Goal: Information Seeking & Learning: Learn about a topic

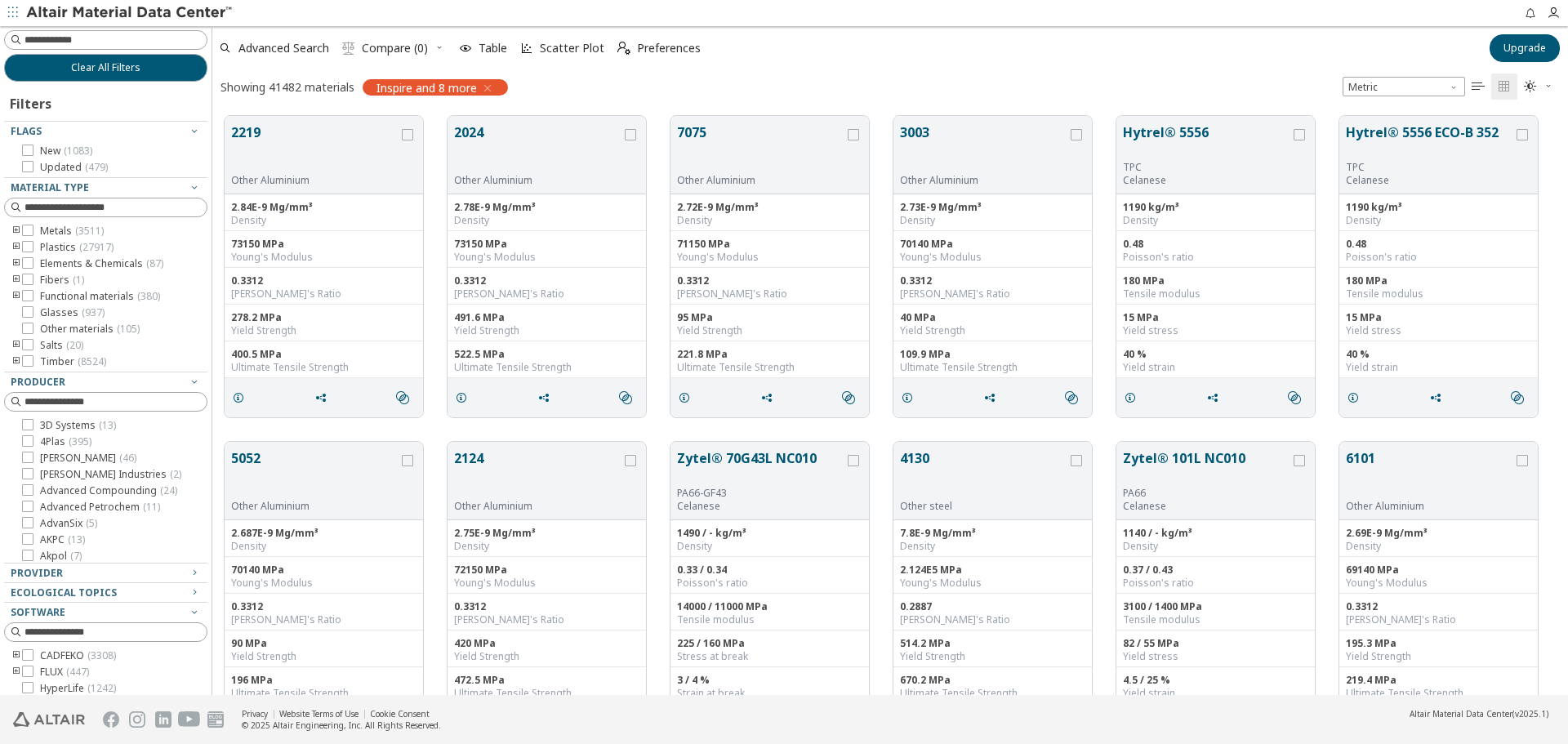
click at [12, 228] on icon "toogle group" at bounding box center [16, 231] width 12 height 13
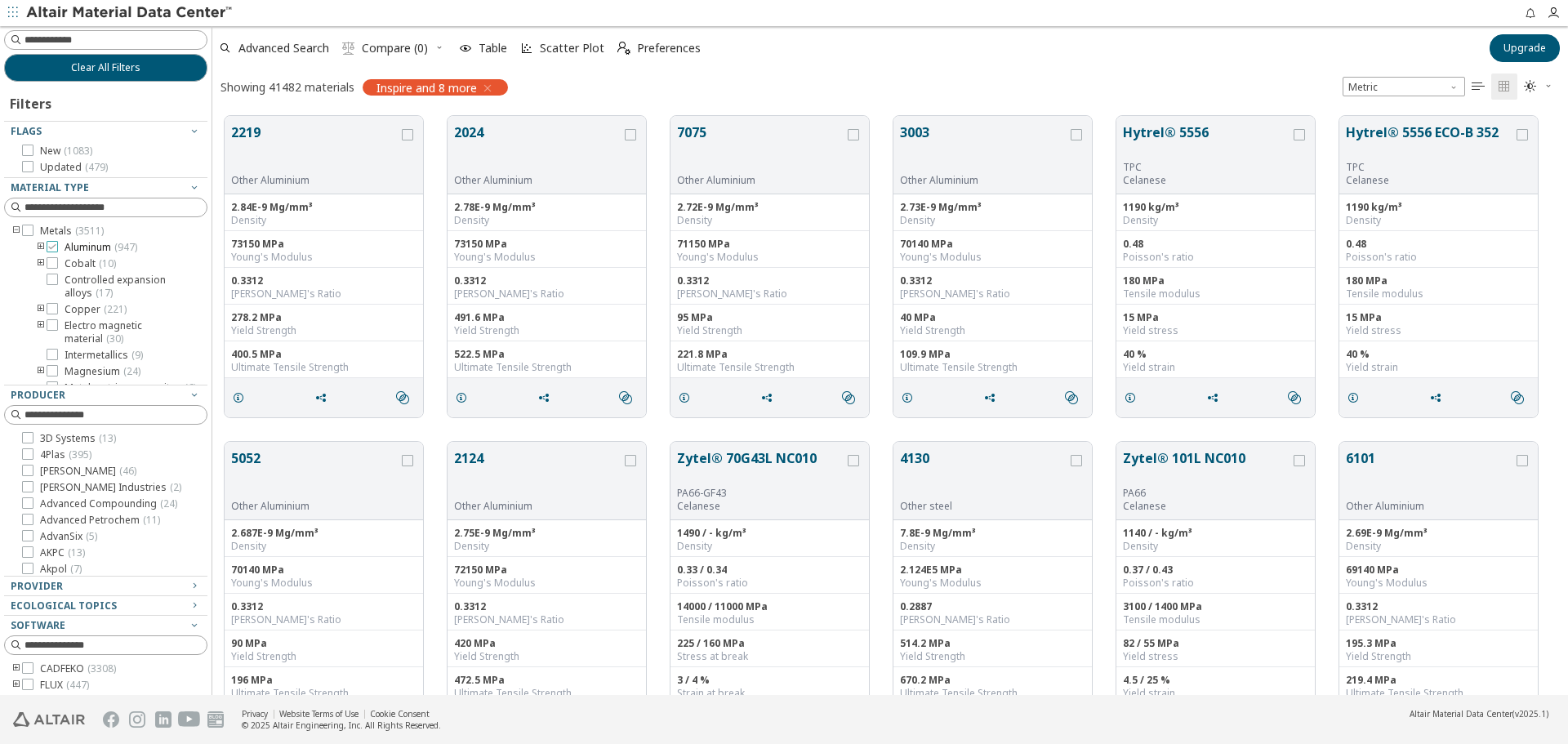
click at [101, 242] on span "Aluminum ( 947 )" at bounding box center [100, 248] width 72 height 13
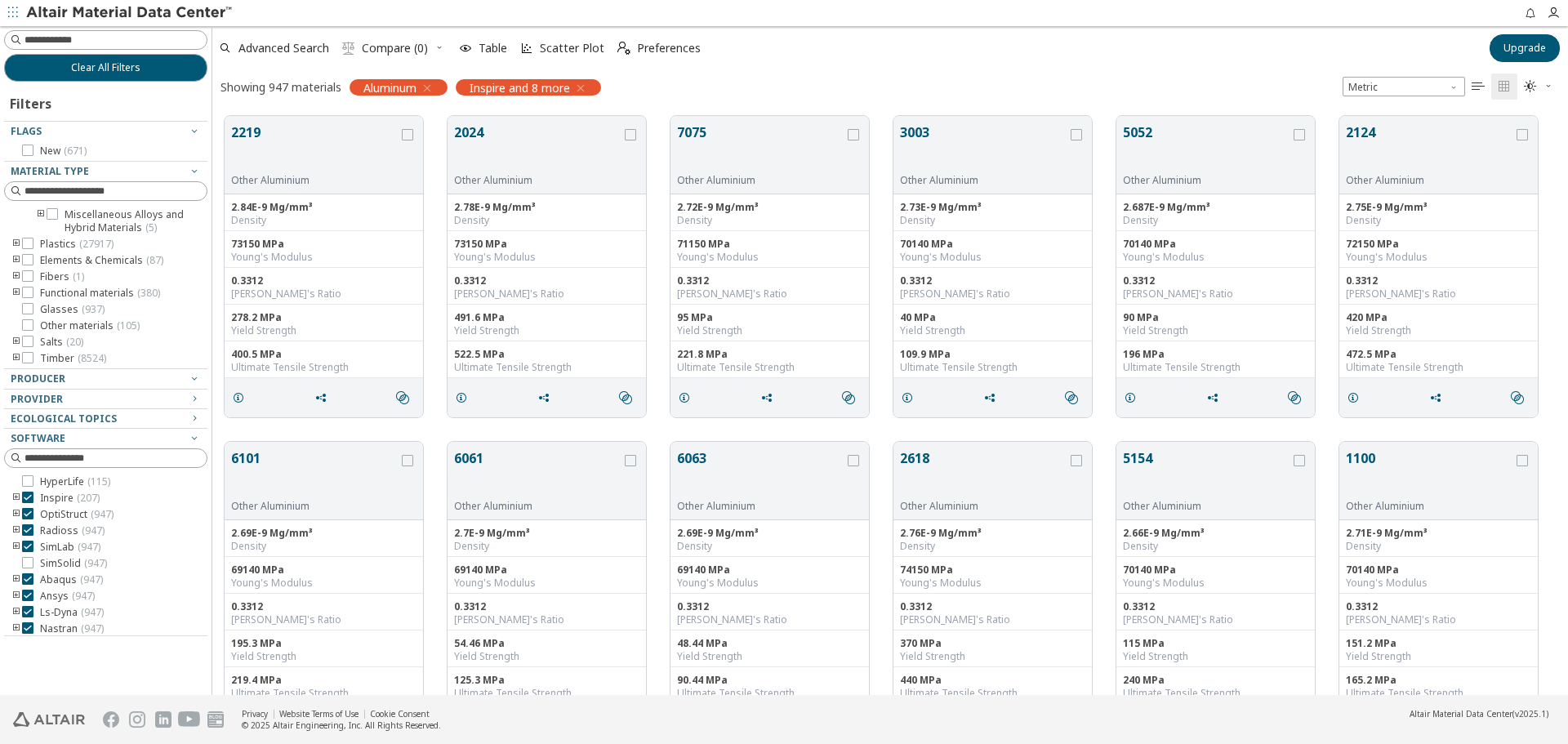
scroll to position [375, 0]
click at [15, 239] on icon "toogle group" at bounding box center [16, 244] width 12 height 13
click at [41, 251] on icon "toogle group" at bounding box center [41, 244] width 12 height 13
click at [137, 193] on input at bounding box center [115, 191] width 182 height 16
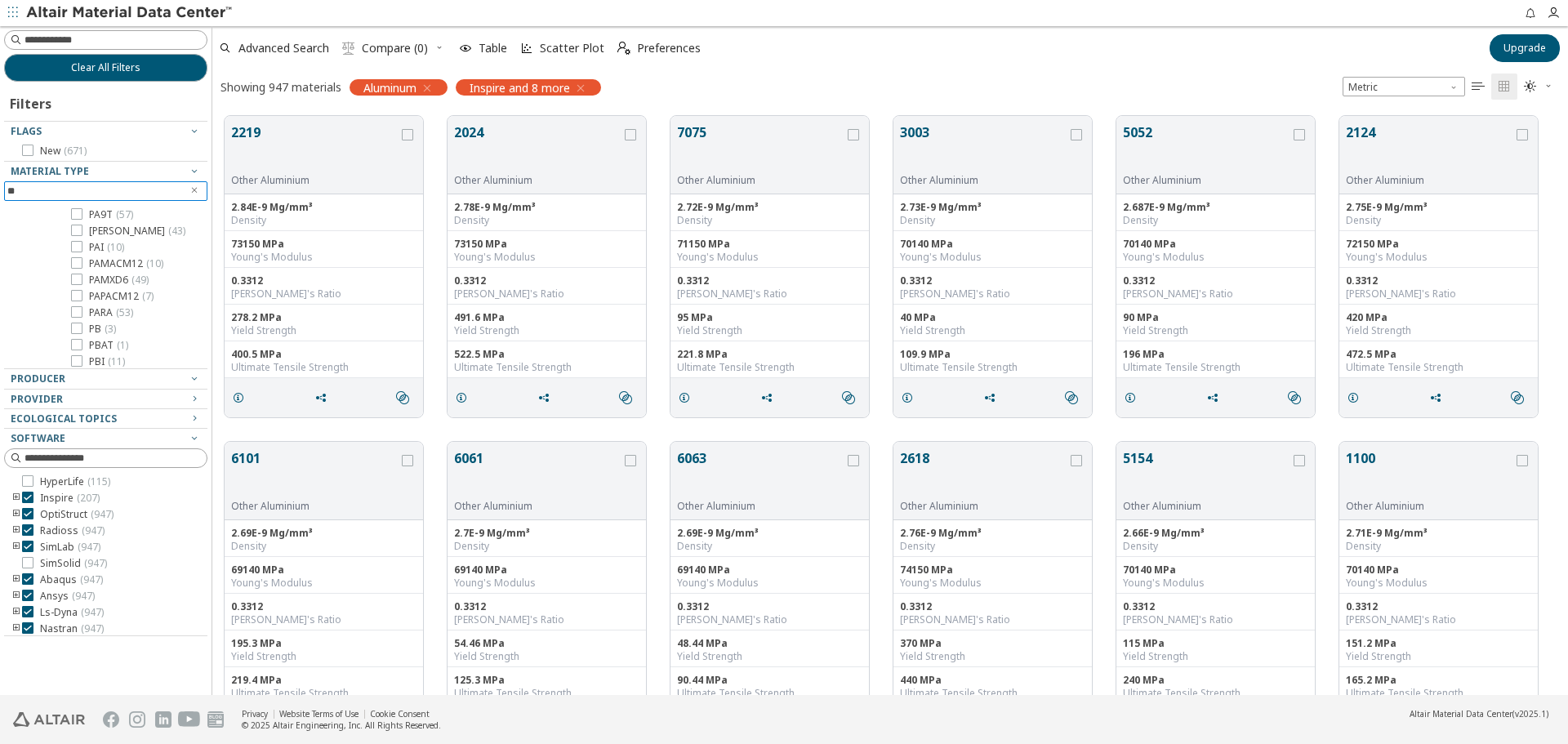
scroll to position [0, 0]
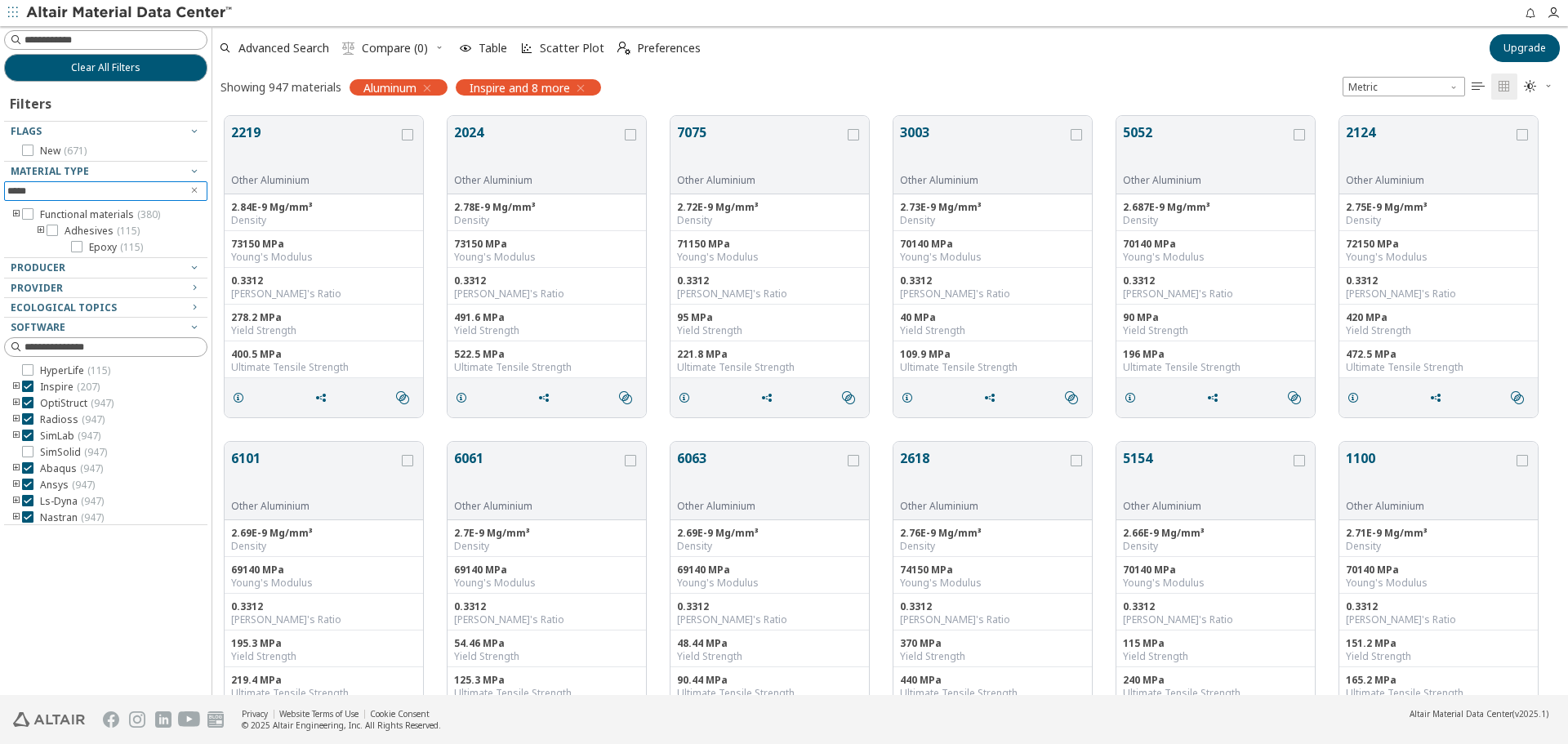
type input "*****"
click at [100, 245] on span "Epoxy ( 115 )" at bounding box center [115, 248] width 54 height 13
click at [501, 90] on icon "button" at bounding box center [498, 88] width 13 height 13
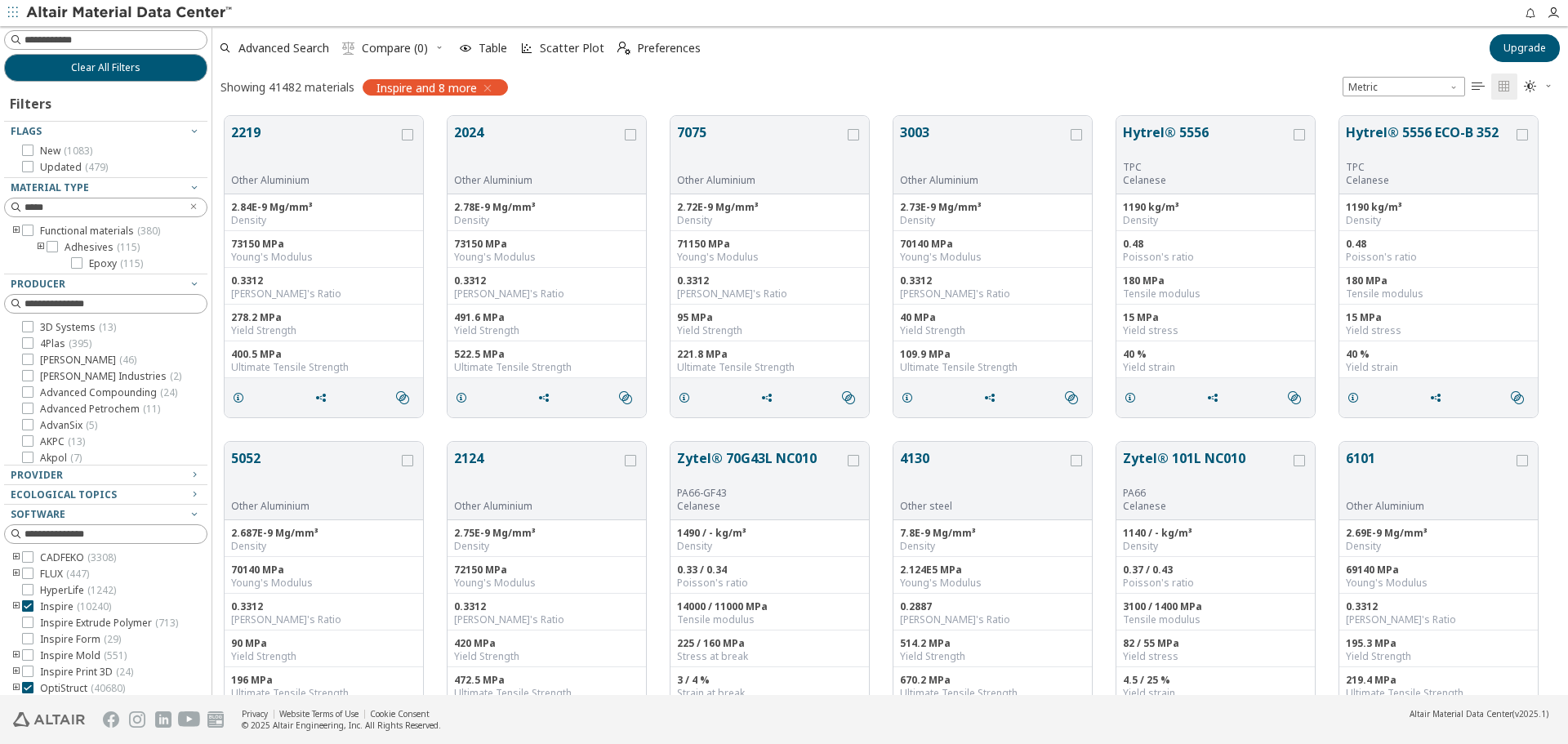
click at [492, 84] on icon "button" at bounding box center [487, 88] width 13 height 13
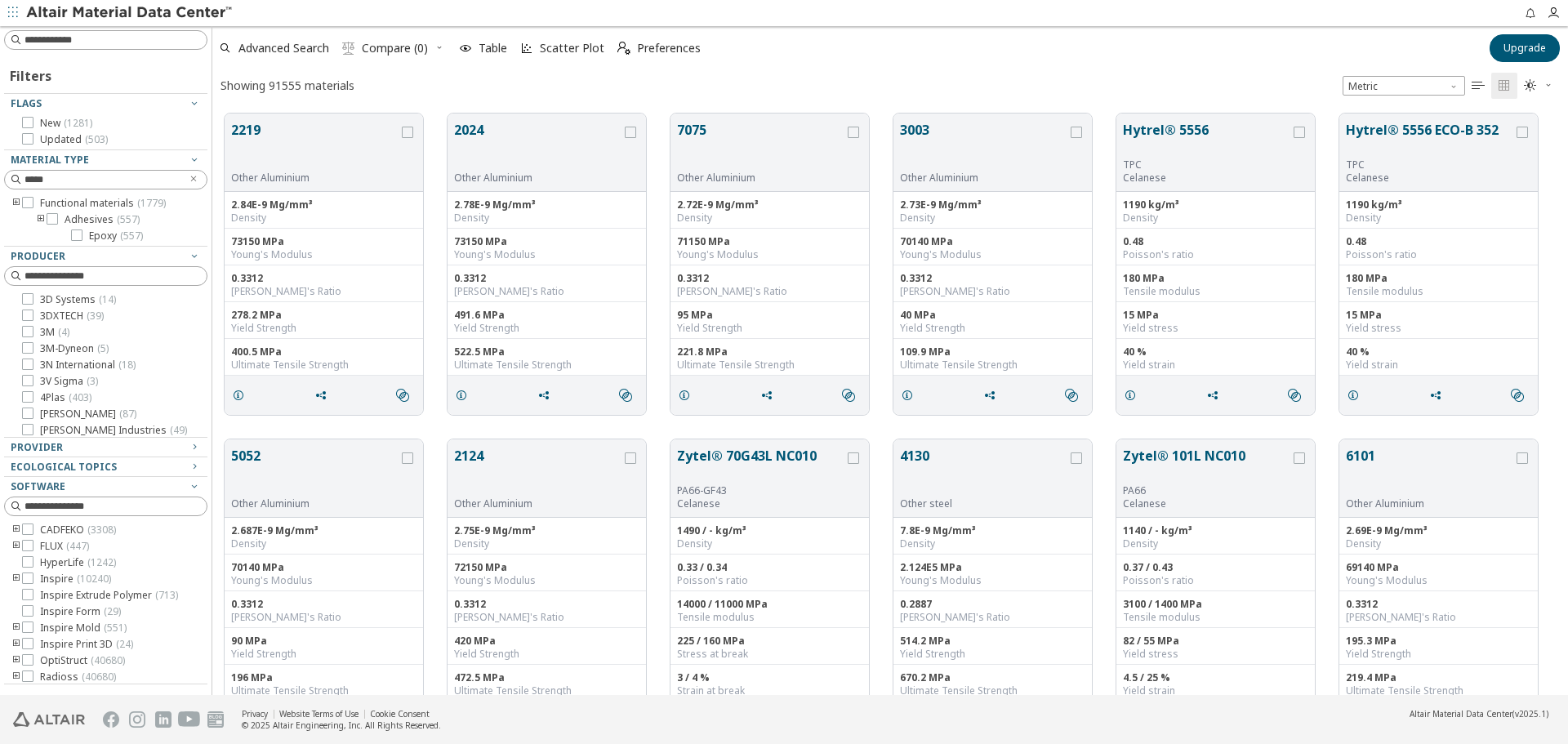
scroll to position [581, 1343]
click at [79, 234] on icon at bounding box center [77, 235] width 12 height 12
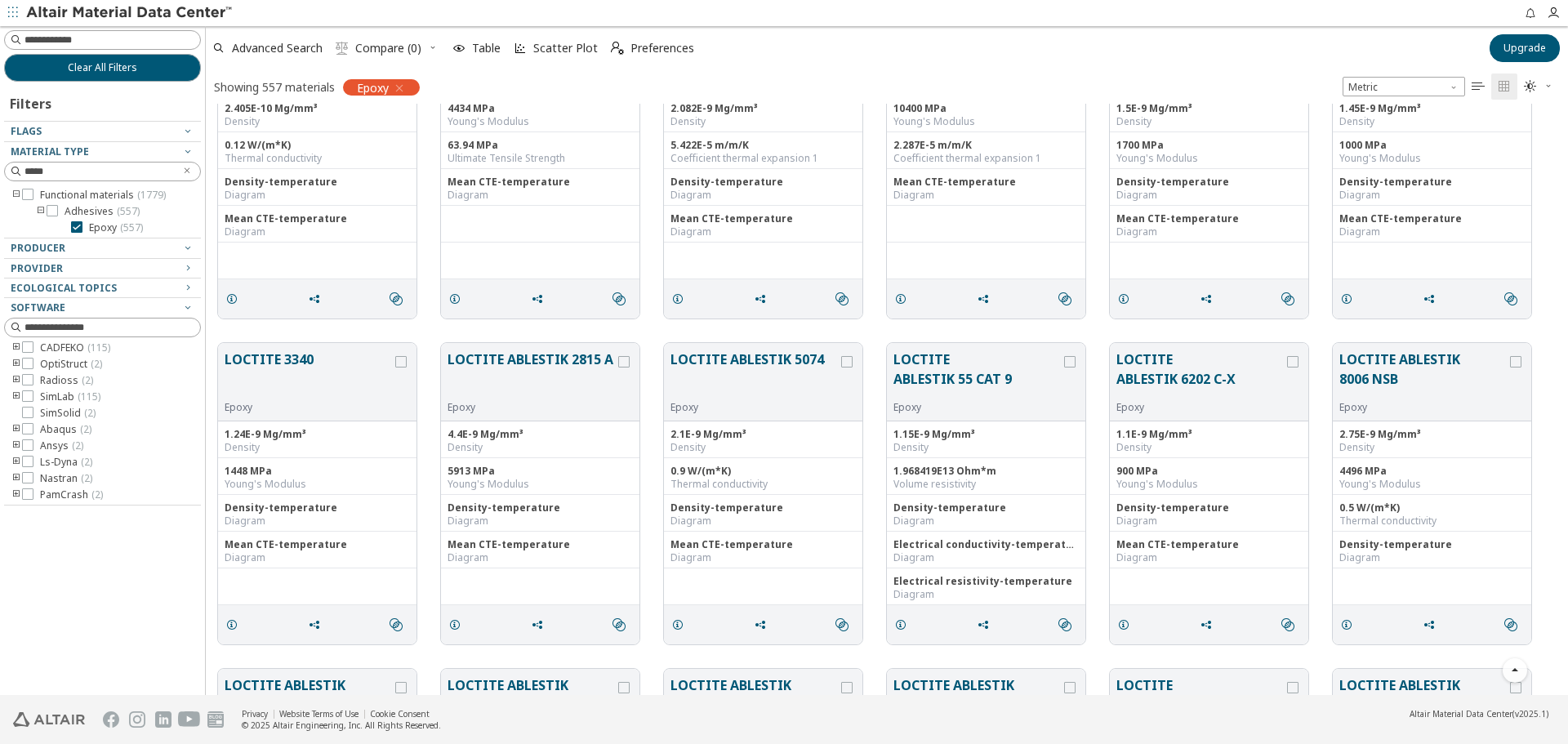
scroll to position [579, 1343]
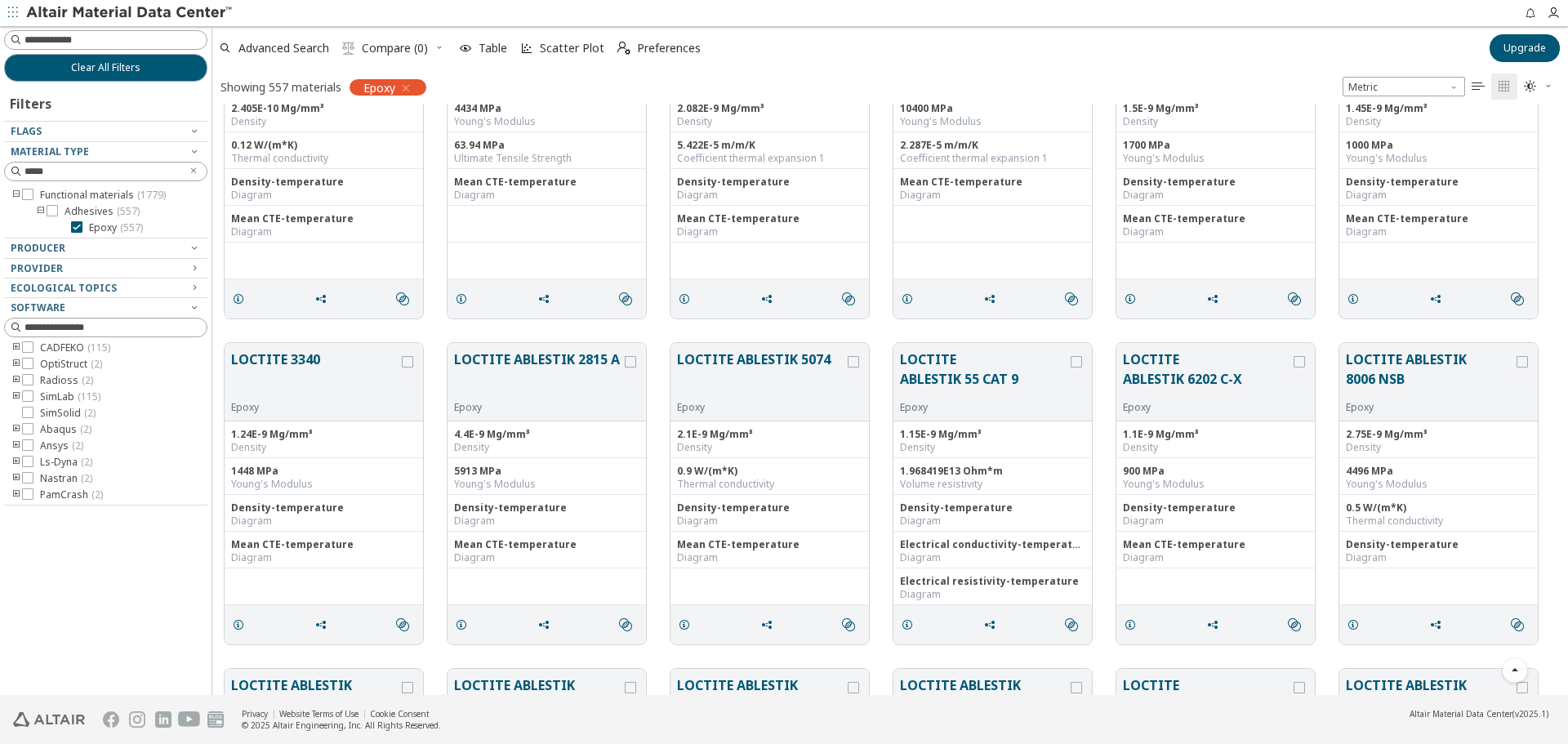
drag, startPoint x: 206, startPoint y: 439, endPoint x: 212, endPoint y: 470, distance: 31.6
click at [212, 470] on div "Clear All Filters Filters Flags Material Type ***** Functional materials ( 1779…" at bounding box center [784, 360] width 1568 height 669
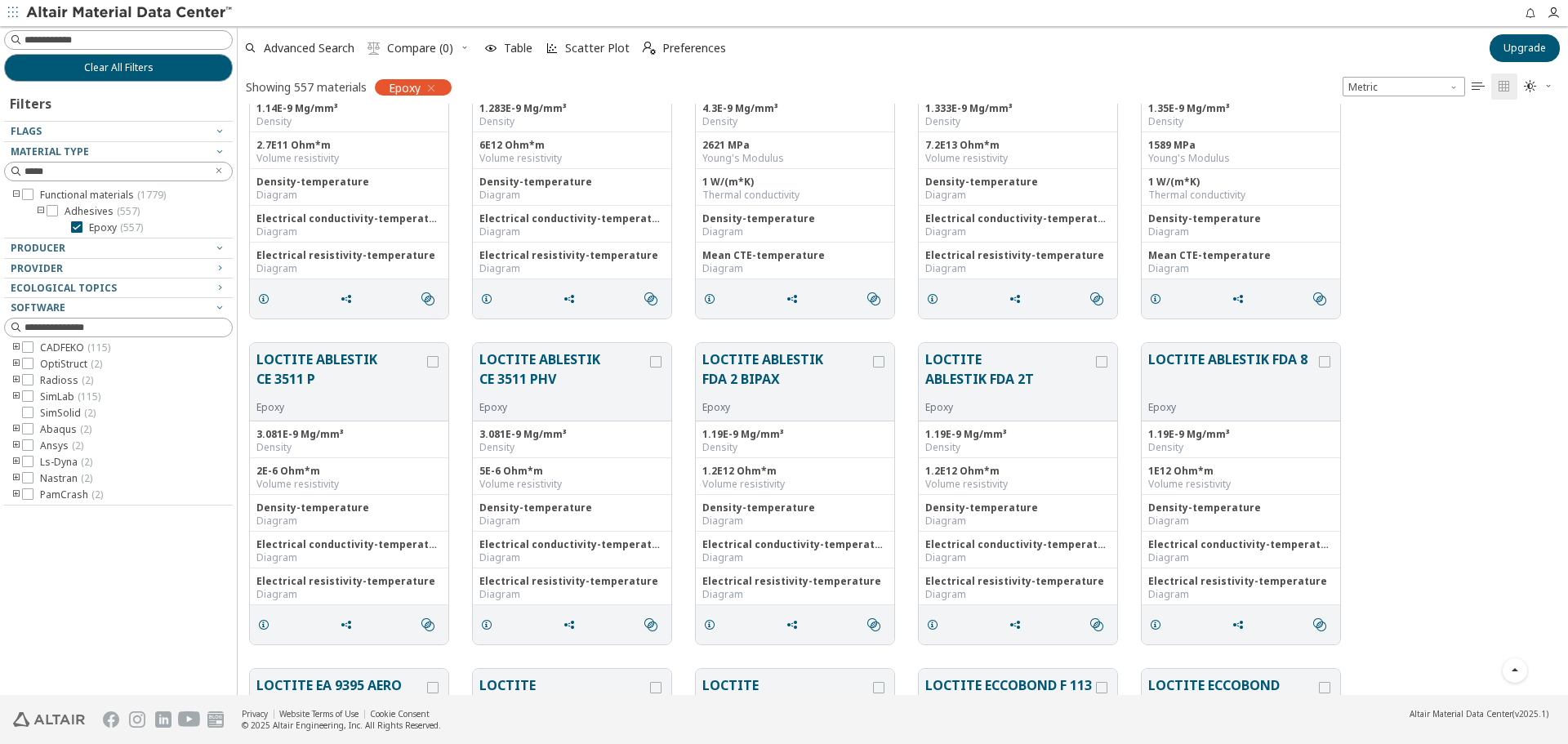
scroll to position [579, 1318]
drag, startPoint x: 207, startPoint y: 405, endPoint x: 238, endPoint y: 437, distance: 44.6
click at [238, 437] on div "Clear All Filters Filters Flags Material Type ***** Functional materials ( 1779…" at bounding box center [784, 360] width 1568 height 669
click at [31, 366] on icon at bounding box center [28, 364] width 12 height 12
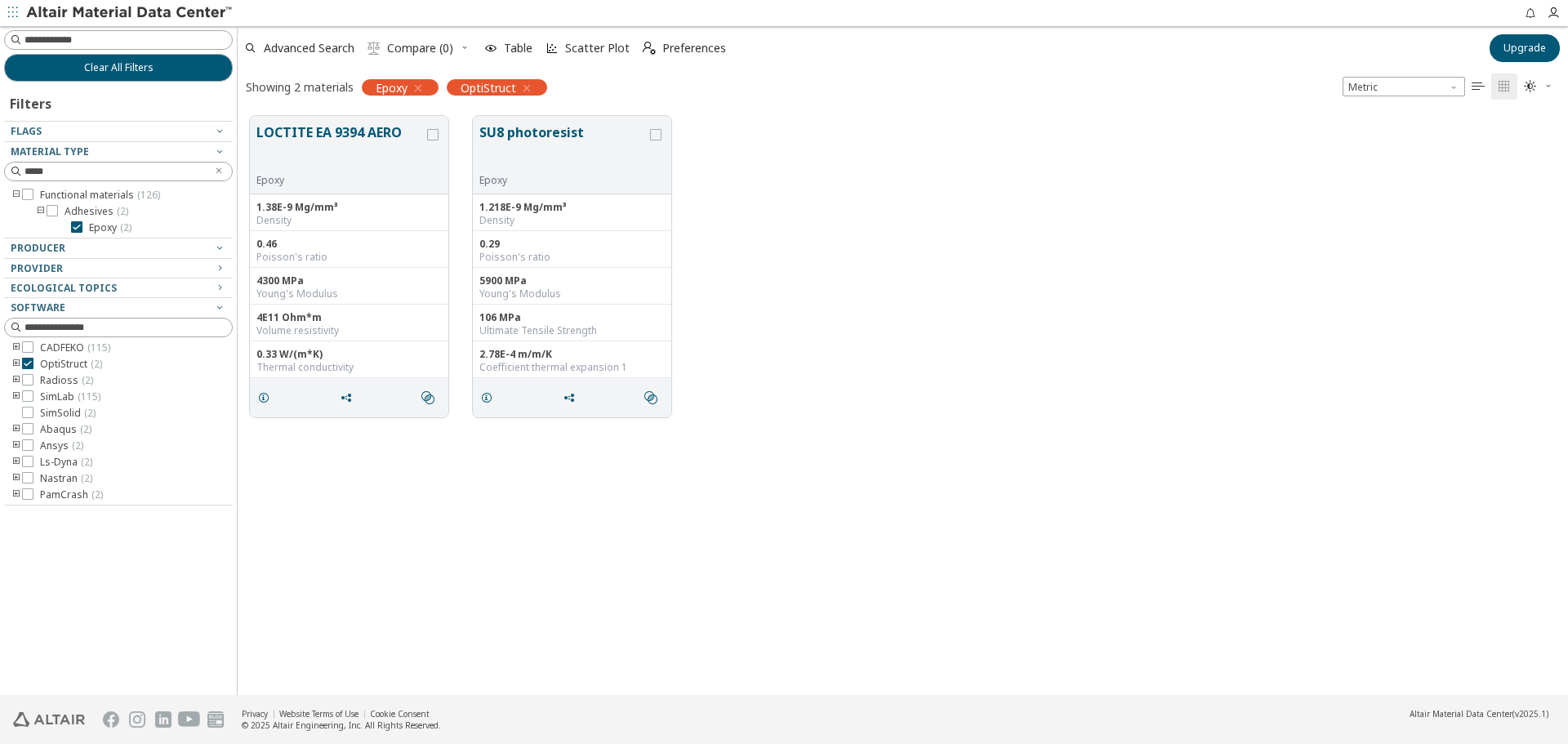
click at [13, 364] on icon "toogle group" at bounding box center [16, 365] width 12 height 13
click at [427, 134] on div "grid" at bounding box center [433, 135] width 12 height 12
click at [665, 133] on div "SU8 photoresist Epoxy" at bounding box center [571, 155] width 198 height 78
click at [663, 134] on label "grid" at bounding box center [658, 135] width 15 height 12
click at [567, 393] on icon "grid" at bounding box center [570, 398] width 13 height 13
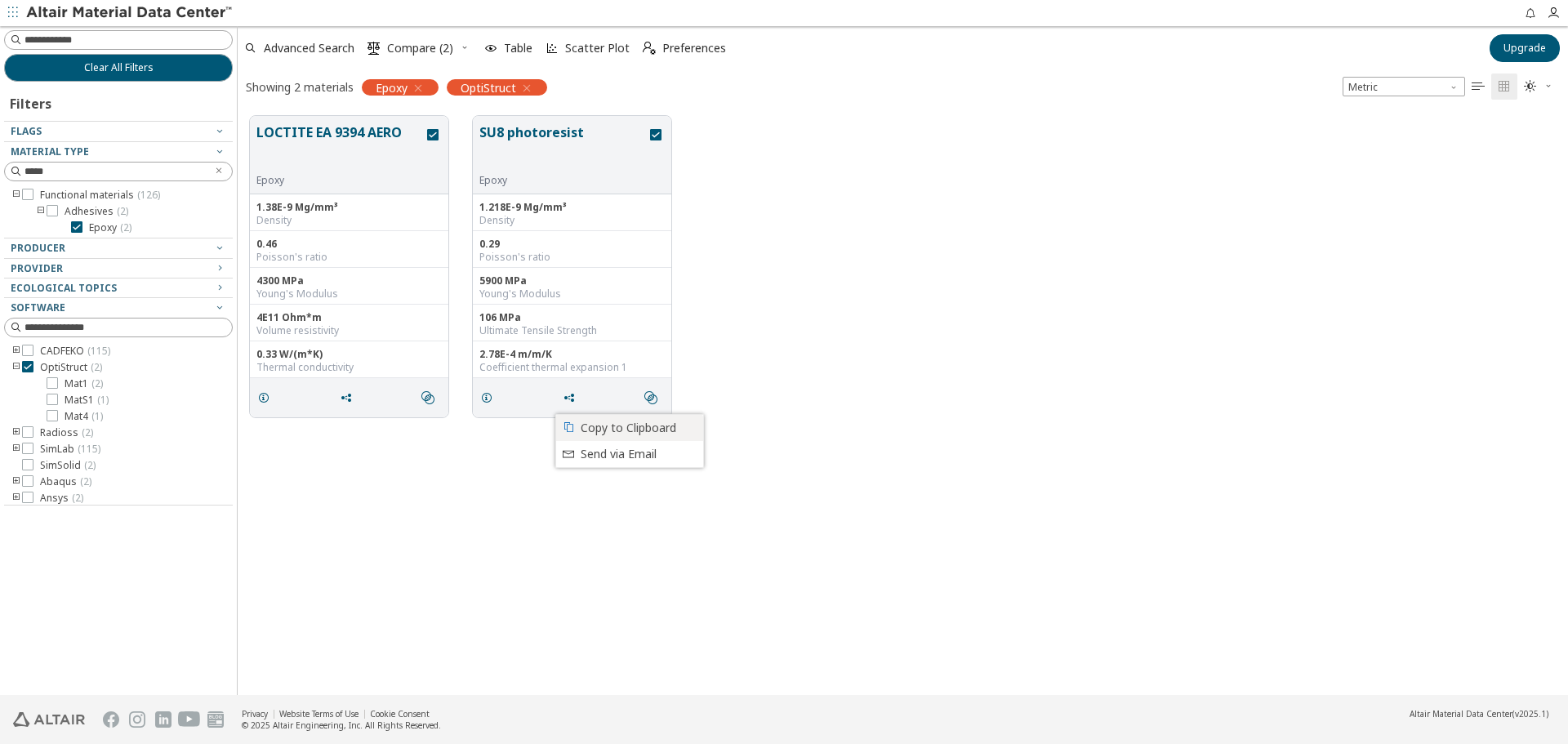
click at [639, 425] on span "Copy to Clipboard" at bounding box center [636, 428] width 113 height 26
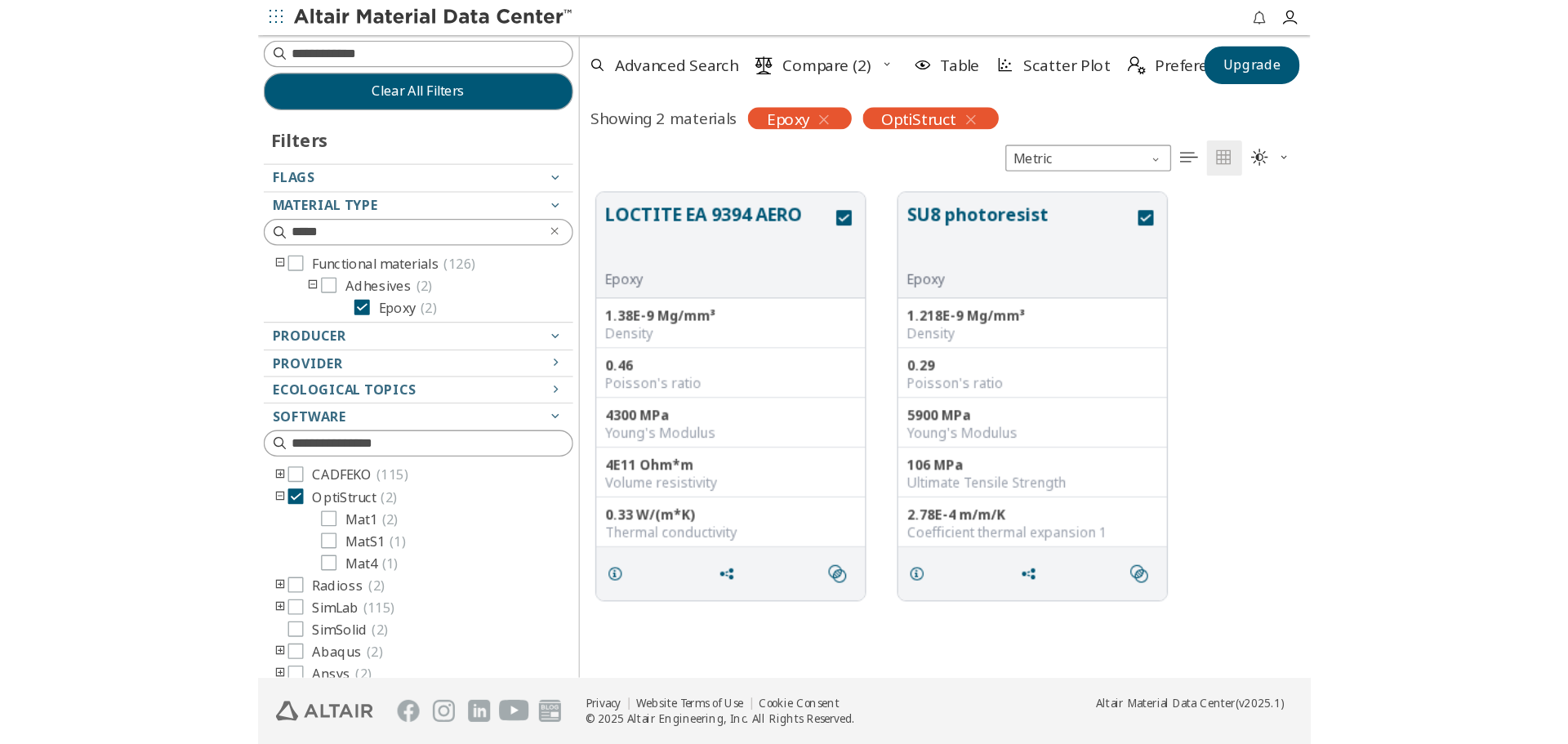
scroll to position [579, 1318]
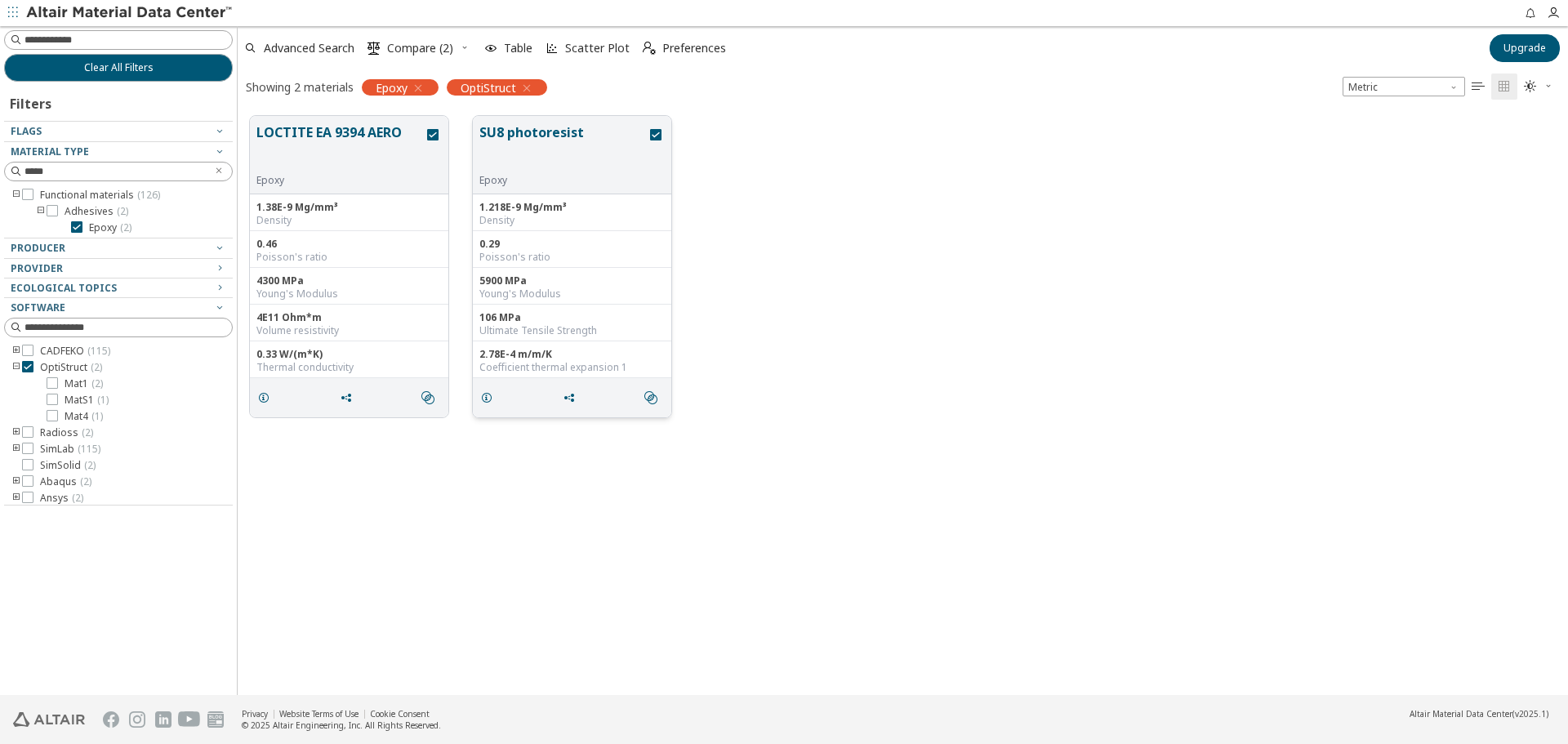
drag, startPoint x: 596, startPoint y: 141, endPoint x: 543, endPoint y: 135, distance: 53.3
click at [543, 135] on button "SU8 photoresist" at bounding box center [562, 148] width 167 height 52
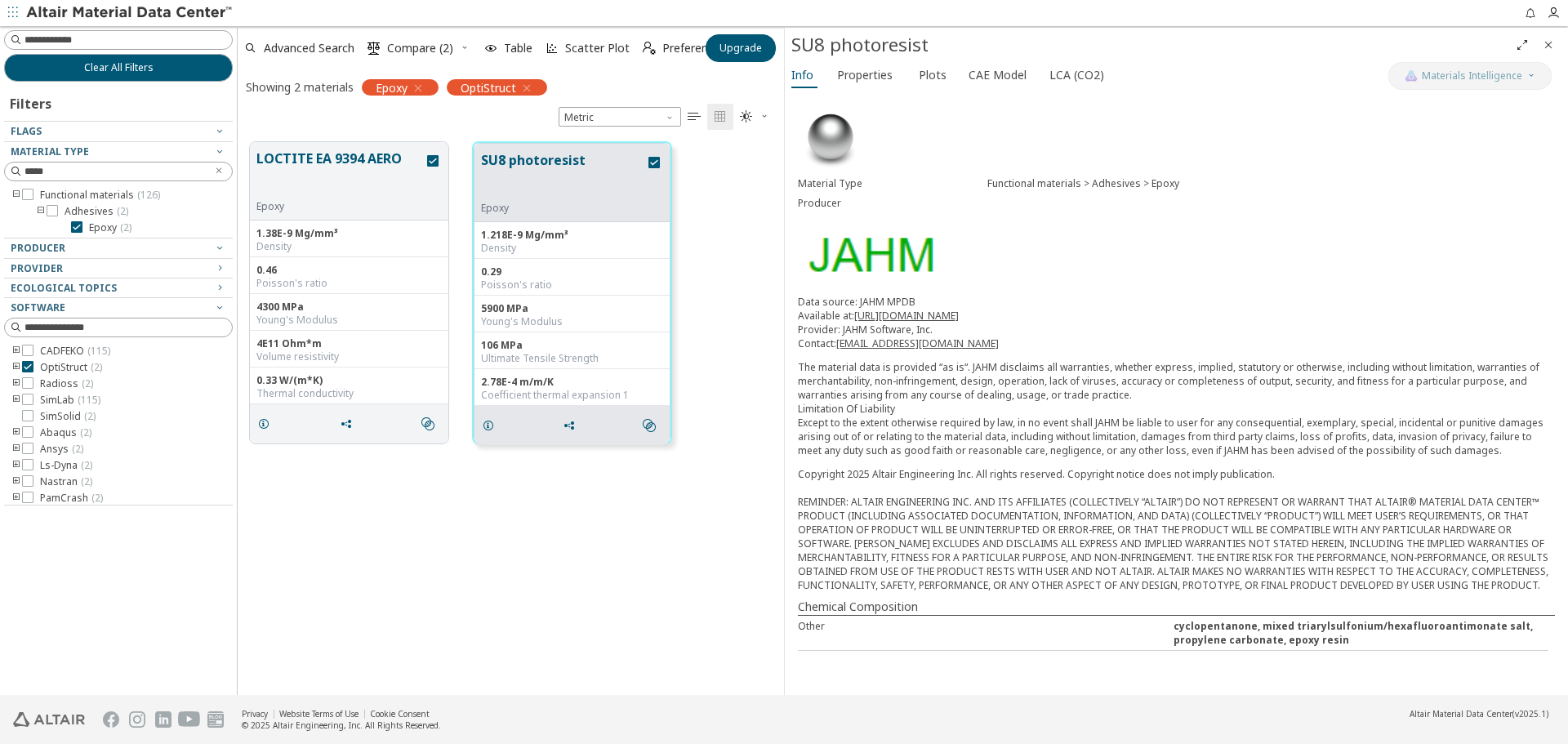
click at [750, 158] on div "LOCTITE EA 9394 AERO Epoxy 1.38E-9 Mg/mm³ Density 0.46 Poisson's ratio 4300 MPa…" at bounding box center [511, 293] width 547 height 326
click at [1556, 38] on span "Close" at bounding box center [1548, 45] width 20 height 26
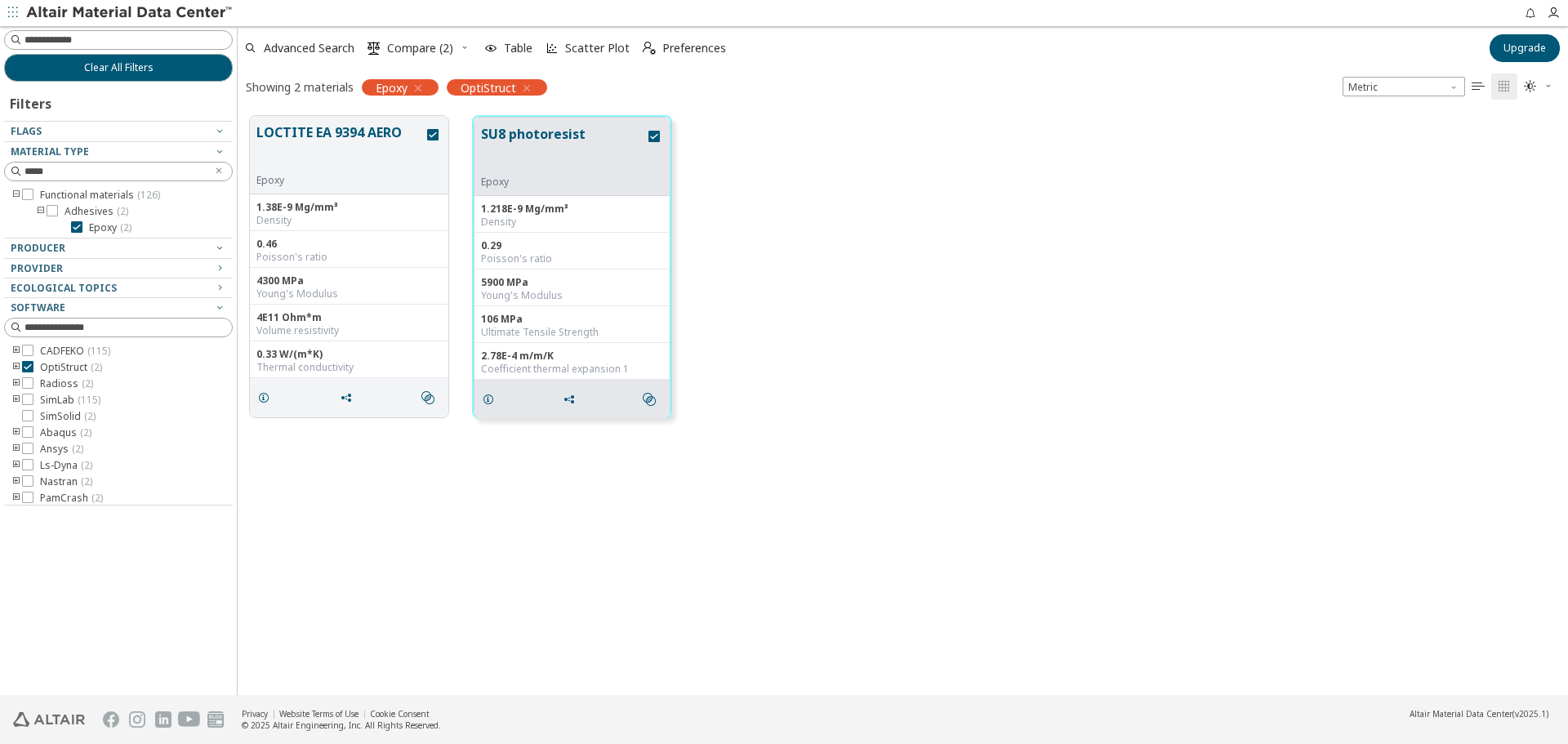
scroll to position [579, 1318]
click at [333, 44] on span "Advanced Search" at bounding box center [309, 49] width 91 height 12
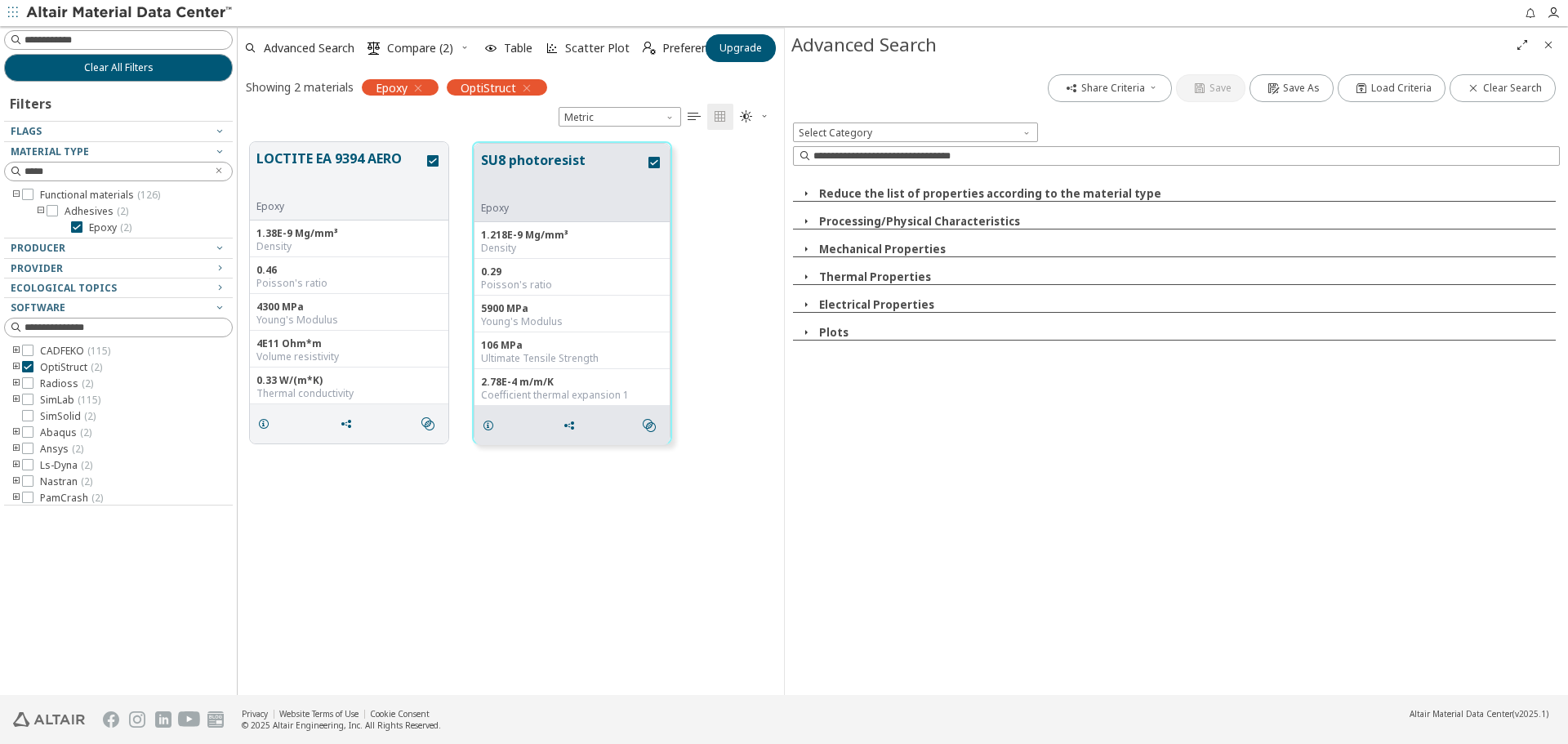
click at [808, 191] on icon "button" at bounding box center [806, 193] width 13 height 13
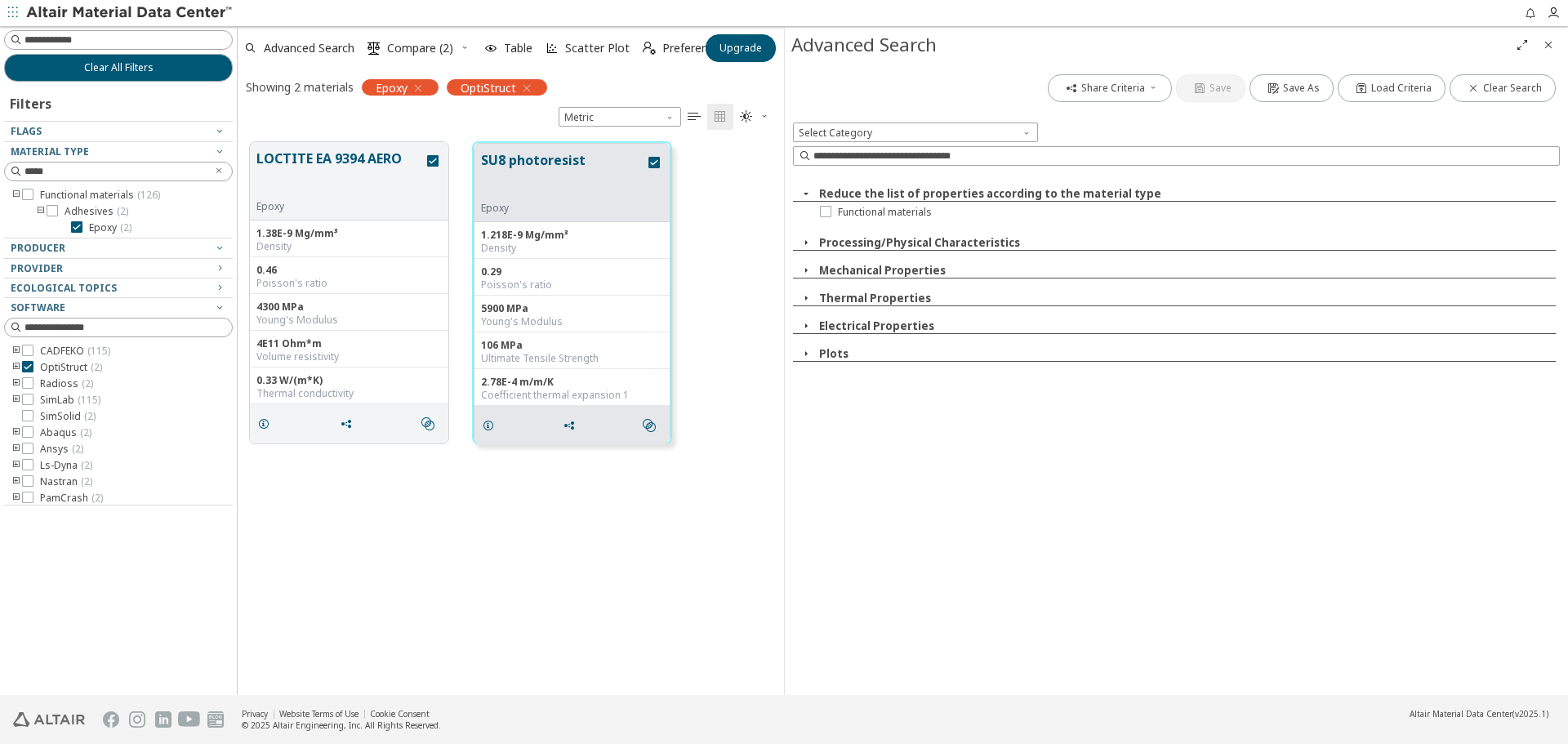
click at [808, 191] on icon "button" at bounding box center [806, 193] width 13 height 13
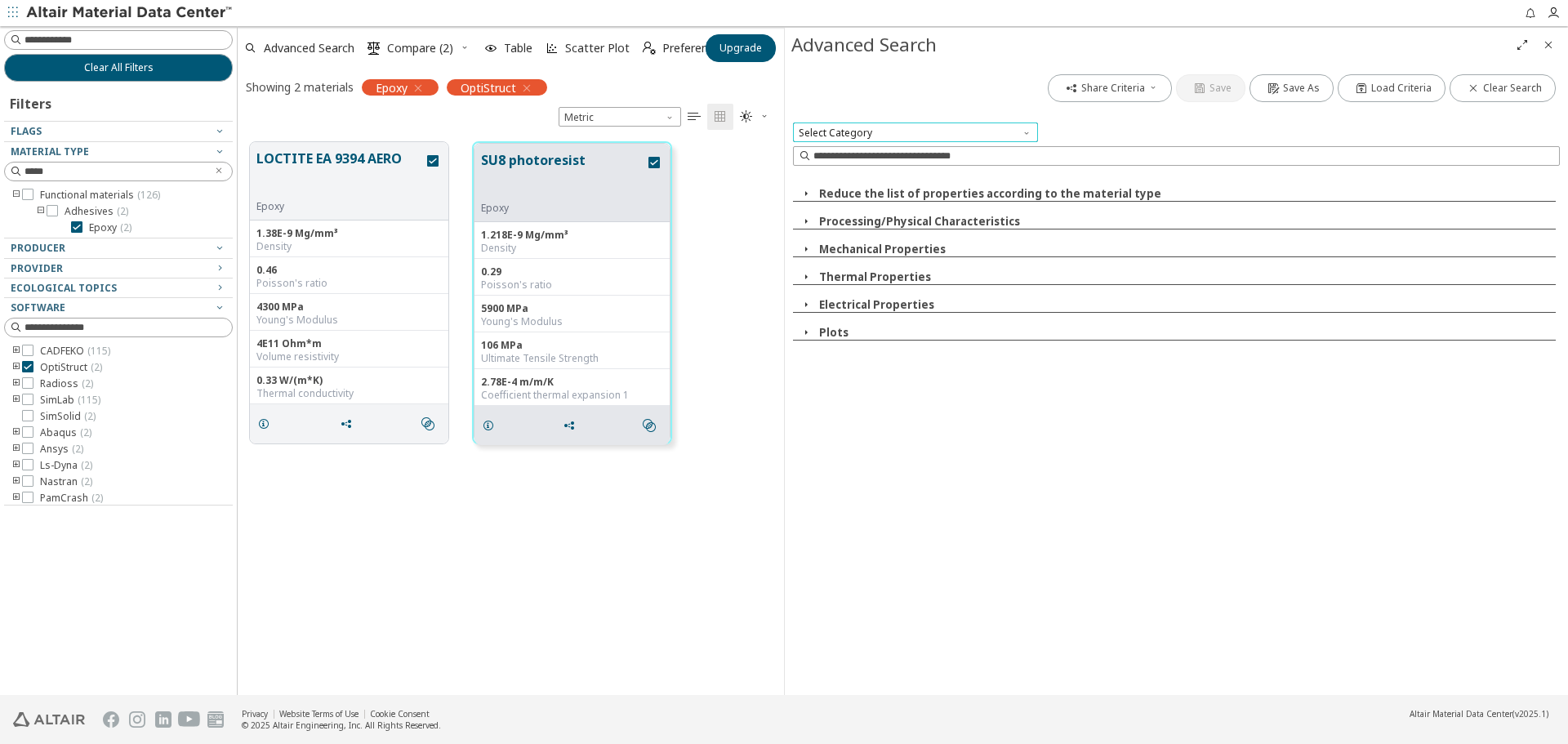
click at [890, 123] on span "Select Category" at bounding box center [915, 133] width 245 height 20
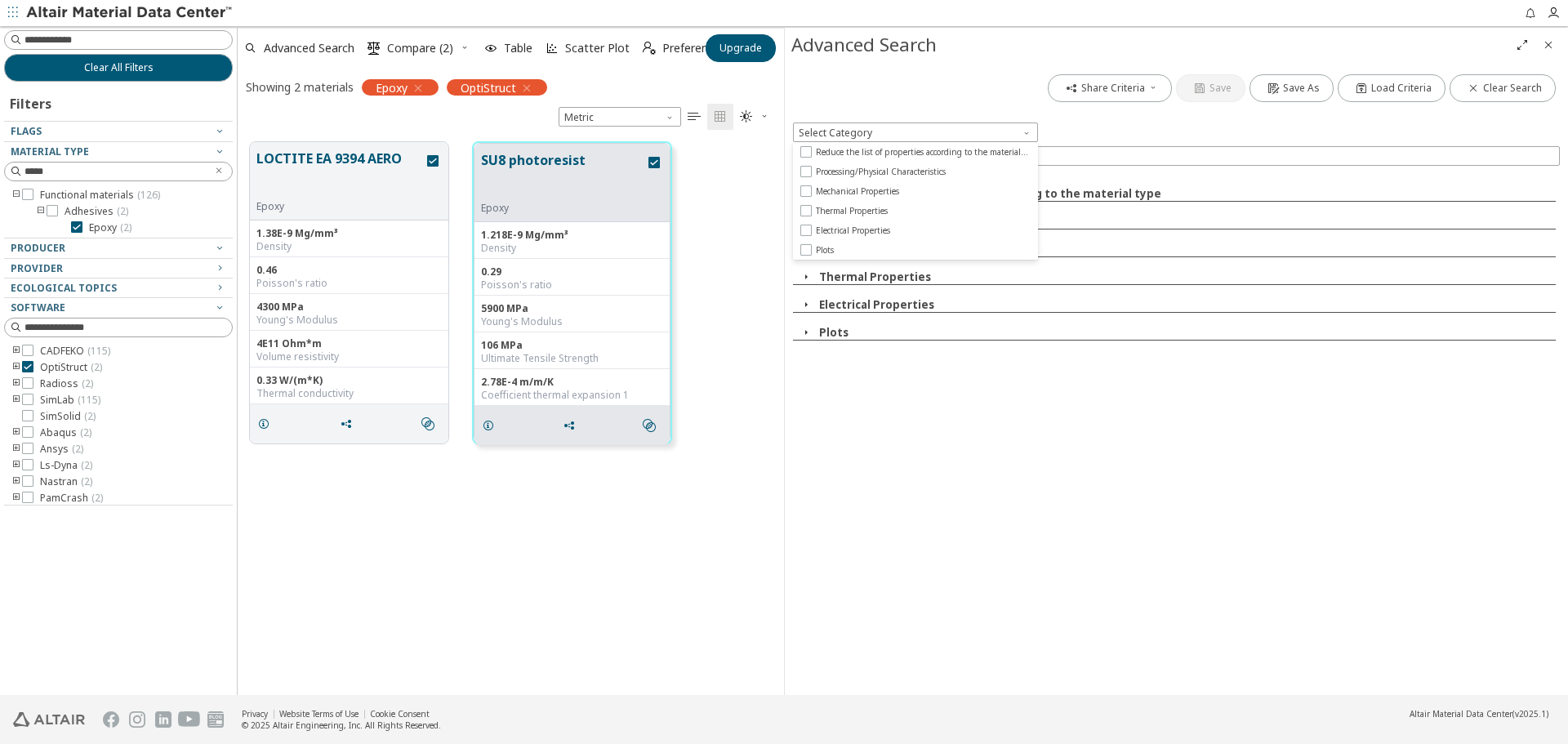
click at [937, 110] on div at bounding box center [1176, 114] width 767 height 16
click at [1115, 151] on input at bounding box center [1186, 156] width 746 height 16
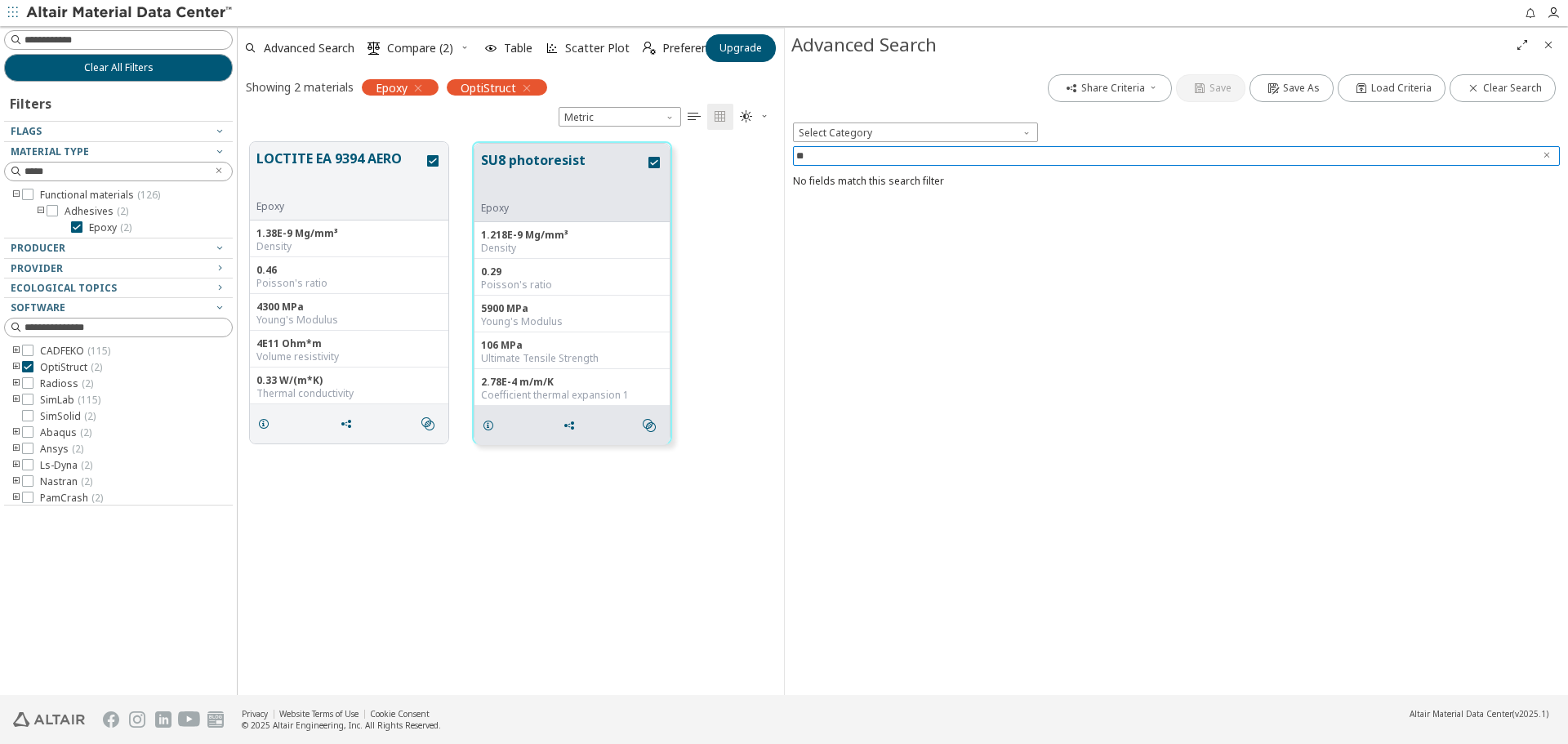
type input "*"
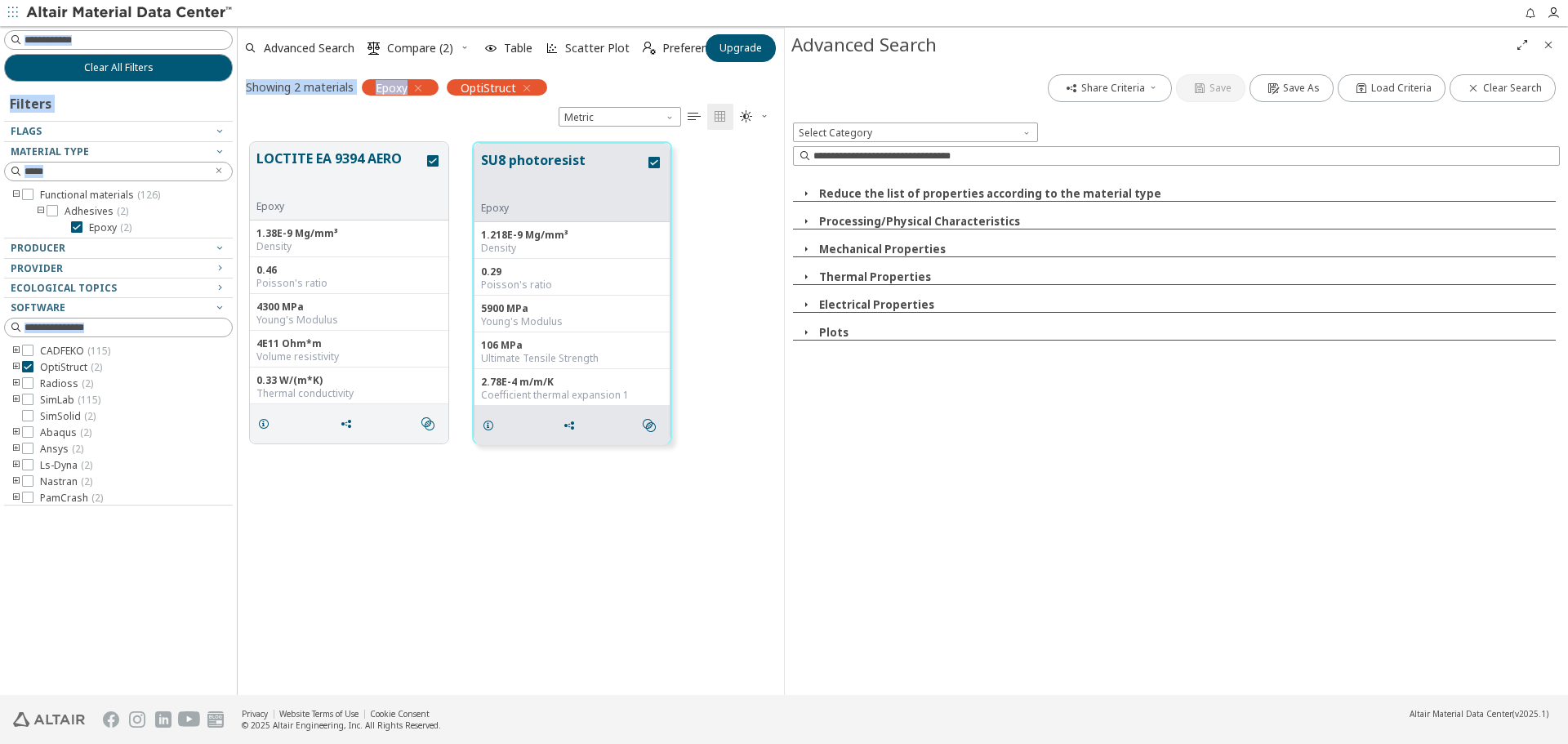
drag, startPoint x: 602, startPoint y: 25, endPoint x: 410, endPoint y: 73, distance: 197.9
click at [410, 73] on div "Feedback Clear All Filters Filters Flags Material Type ***** Functional materia…" at bounding box center [784, 372] width 1568 height 744
click at [332, 123] on div "Showing 2 materials Epoxy OptiStruct Metric   " at bounding box center [511, 99] width 547 height 60
click at [649, 72] on div "Showing 2 materials Epoxy OptiStruct Metric   " at bounding box center [511, 99] width 547 height 60
click at [1556, 38] on span "Close" at bounding box center [1548, 45] width 20 height 26
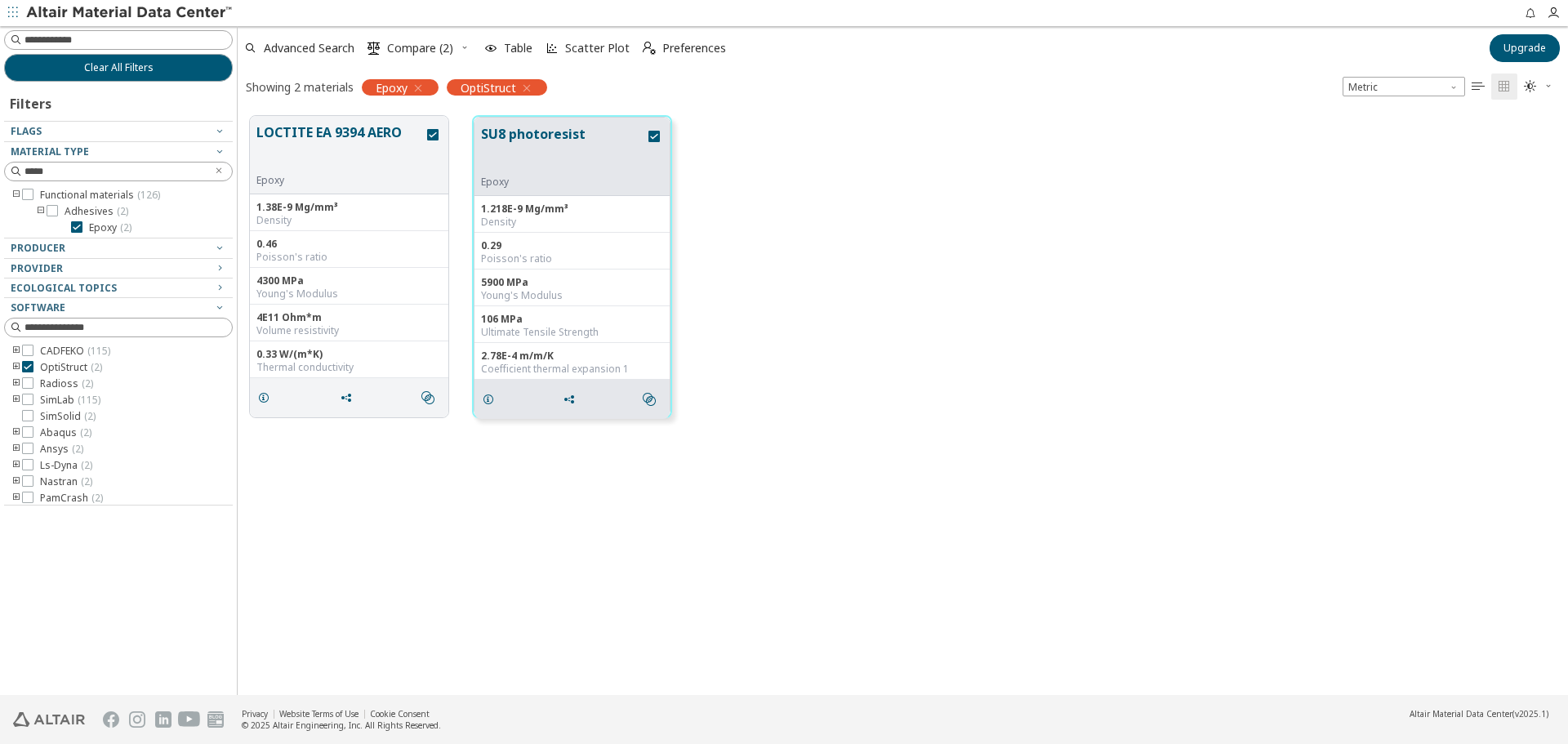
scroll to position [579, 1318]
drag, startPoint x: 589, startPoint y: 406, endPoint x: 647, endPoint y: 439, distance: 66.7
click at [647, 439] on div "LOCTITE EA 9394 AERO Epoxy 1.38E-9 Mg/mm³ Density 0.46 Poisson's ratio 4300 MPa…" at bounding box center [903, 399] width 1330 height 591
drag, startPoint x: 384, startPoint y: 170, endPoint x: -1138, endPoint y: 401, distance: 1539.4
click at [0, 401] on html "Feedback Clear All Filters Filters Flags Material Type ***** Functional materia…" at bounding box center [784, 372] width 1568 height 744
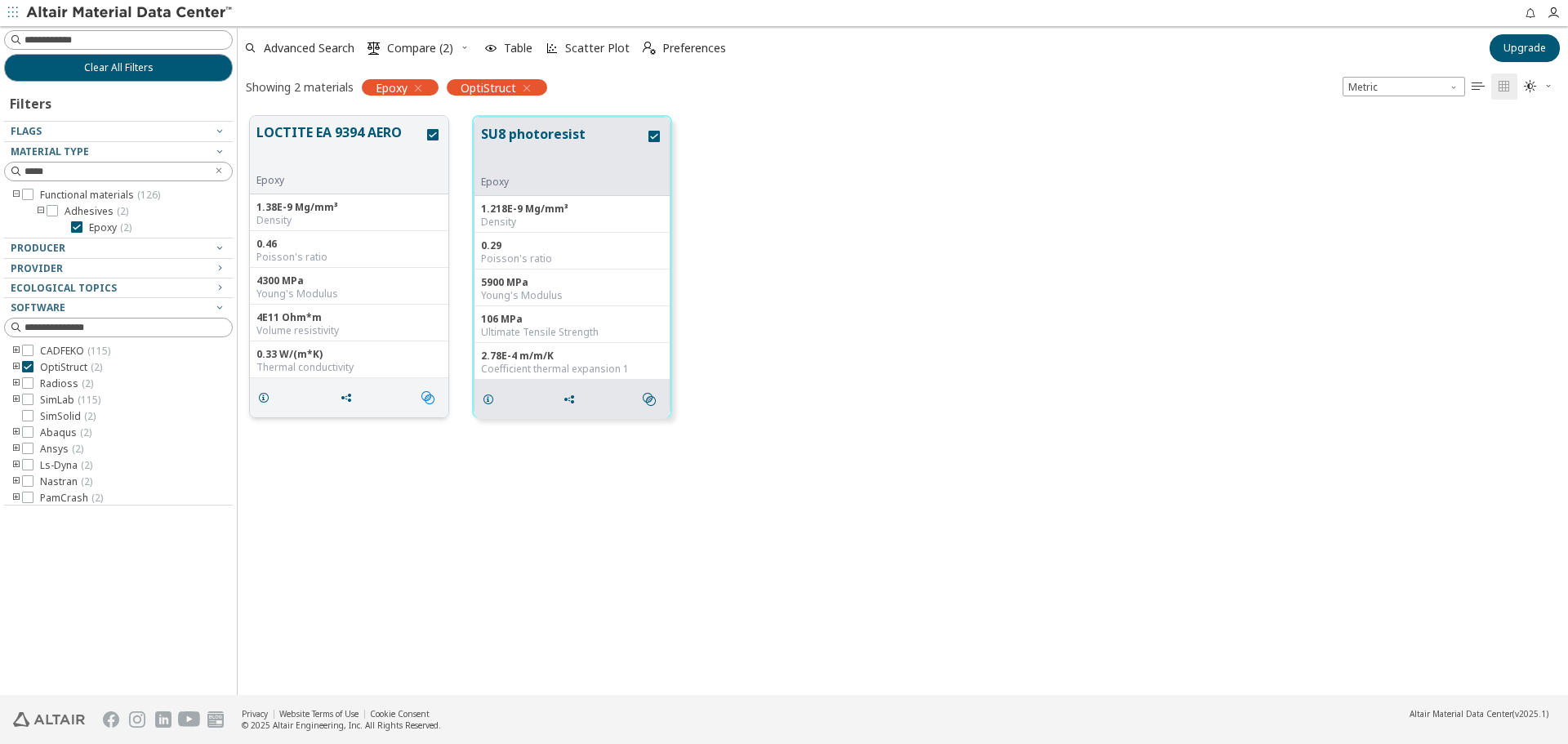
click at [432, 397] on icon "" at bounding box center [428, 398] width 13 height 13
click at [832, 479] on div "LOCTITE EA 9394 AERO Epoxy 1.38E-9 Mg/mm³ Density 0.46 Poisson's ratio 4300 MPa…" at bounding box center [903, 399] width 1330 height 591
drag, startPoint x: 570, startPoint y: 144, endPoint x: -862, endPoint y: 283, distance: 1438.7
click at [0, 283] on html "Feedback Clear All Filters Filters Flags Material Type ***** Functional materia…" at bounding box center [784, 372] width 1568 height 744
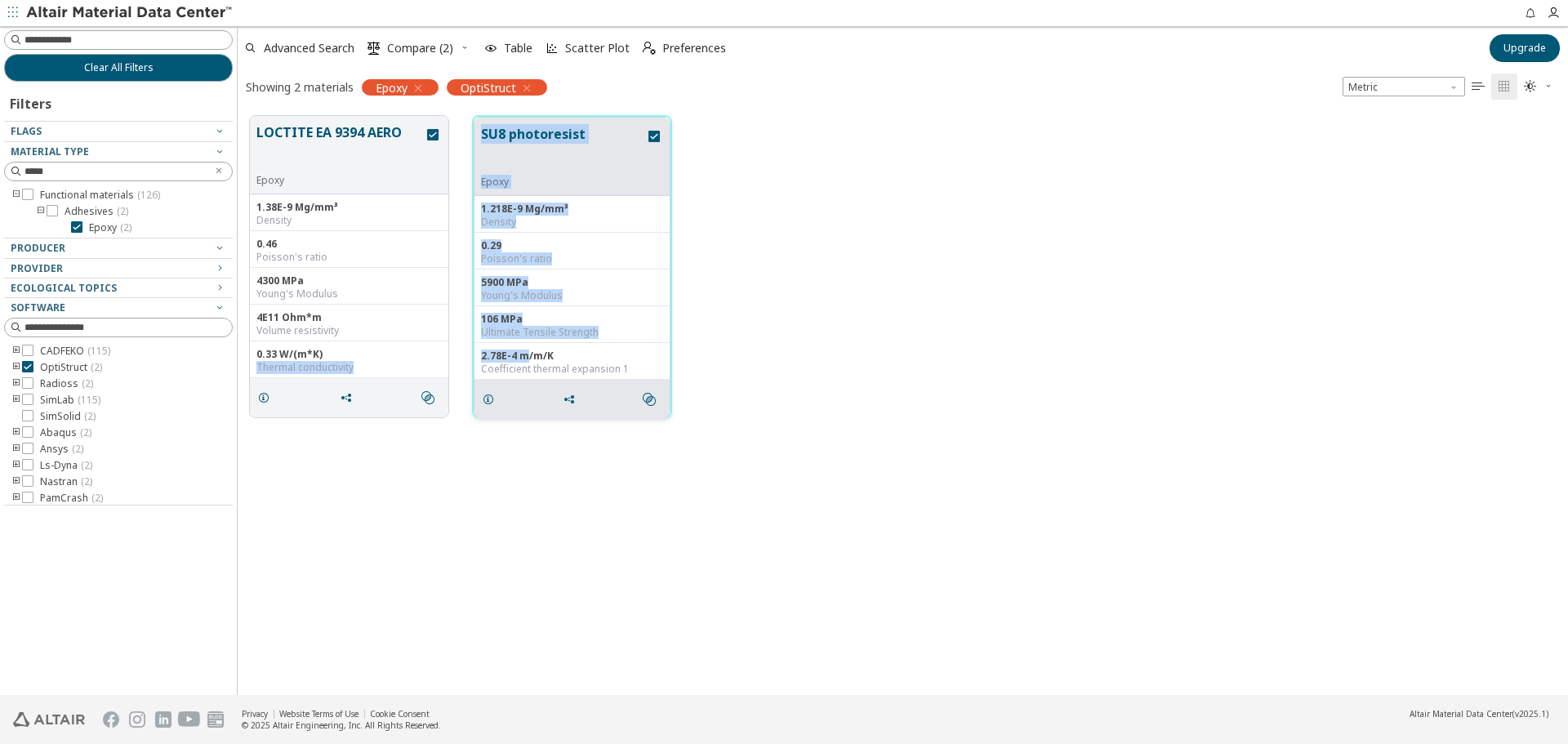
drag, startPoint x: 524, startPoint y: 357, endPoint x: 501, endPoint y: 358, distance: 23.0
click at [474, 358] on div "2.78E-4 m/m/K Coefficient thermal expansion 1" at bounding box center [571, 361] width 195 height 37
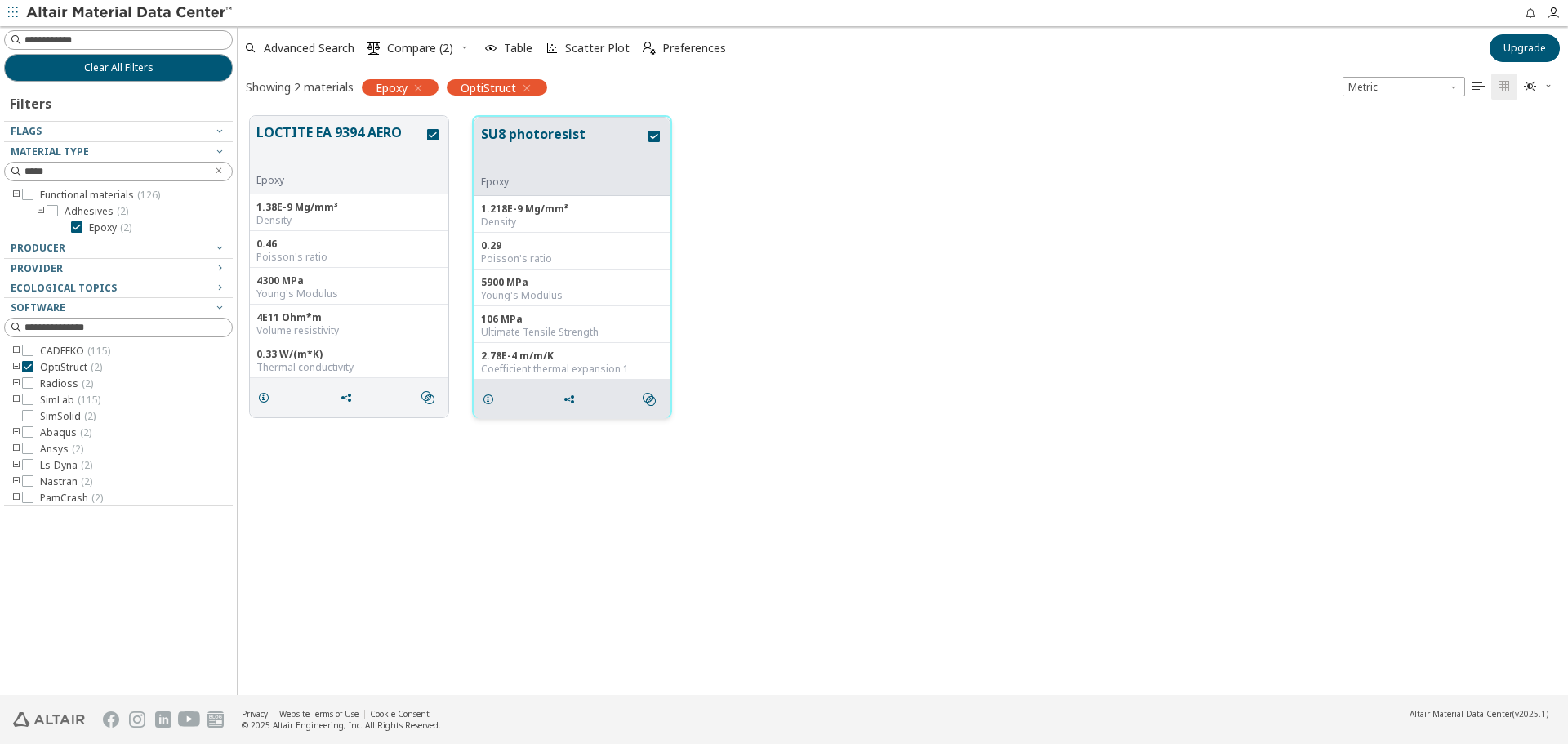
click at [647, 351] on div "2.78E-4 m/m/K" at bounding box center [571, 356] width 182 height 13
click at [575, 399] on icon "grid" at bounding box center [570, 399] width 13 height 13
drag, startPoint x: 674, startPoint y: 433, endPoint x: 15, endPoint y: 357, distance: 663.4
click at [672, 432] on span "Copy to Clipboard" at bounding box center [636, 430] width 113 height 26
click at [532, 412] on div "" at bounding box center [571, 399] width 195 height 40
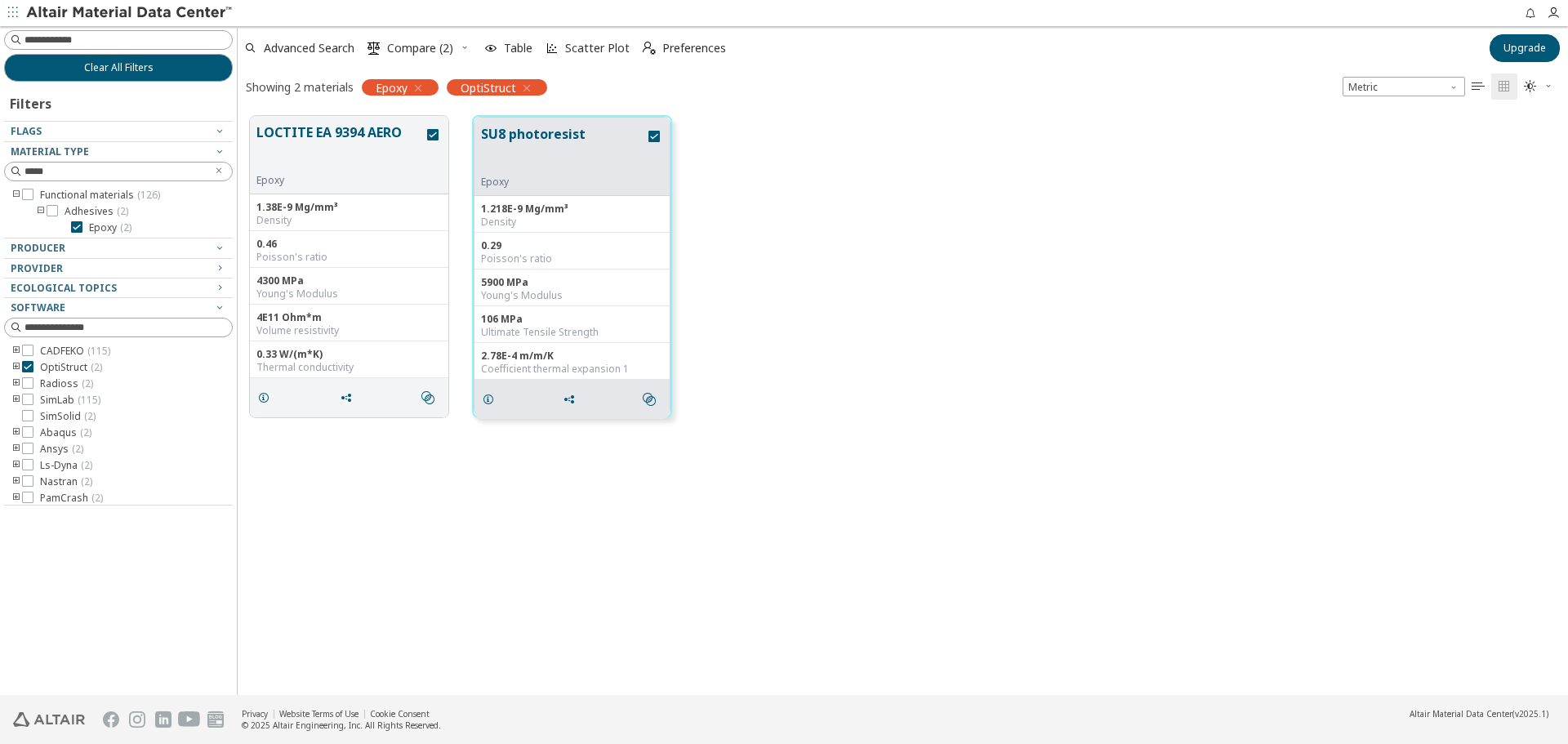
drag, startPoint x: 601, startPoint y: 138, endPoint x: 49, endPoint y: 109, distance: 552.8
click at [330, 128] on div "LOCTITE EA 9394 AERO Epoxy 1.38E-9 Mg/mm³ Density 0.46 Poisson's ratio 4300 MPa…" at bounding box center [903, 267] width 1330 height 326
click at [91, 165] on input "*****" at bounding box center [115, 171] width 181 height 16
type input "***"
drag, startPoint x: 63, startPoint y: 167, endPoint x: -124, endPoint y: 164, distance: 187.0
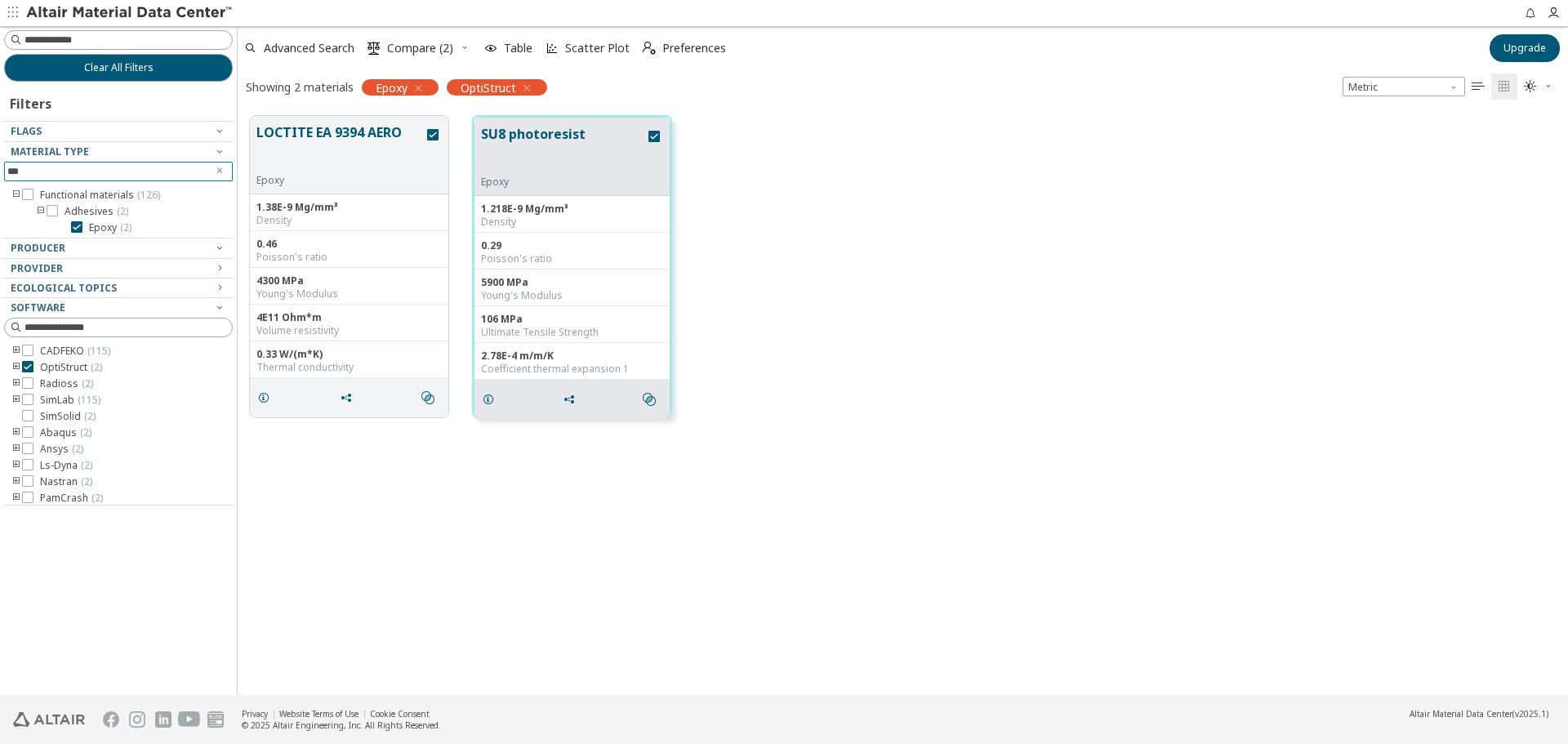
click at [0, 164] on html "Feedback Clear All Filters Filters Flags Material Type *** Functional materials…" at bounding box center [784, 372] width 1568 height 744
click at [90, 30] on div at bounding box center [119, 40] width 229 height 20
click at [87, 41] on input at bounding box center [128, 40] width 207 height 16
paste input "***"
type input "***"
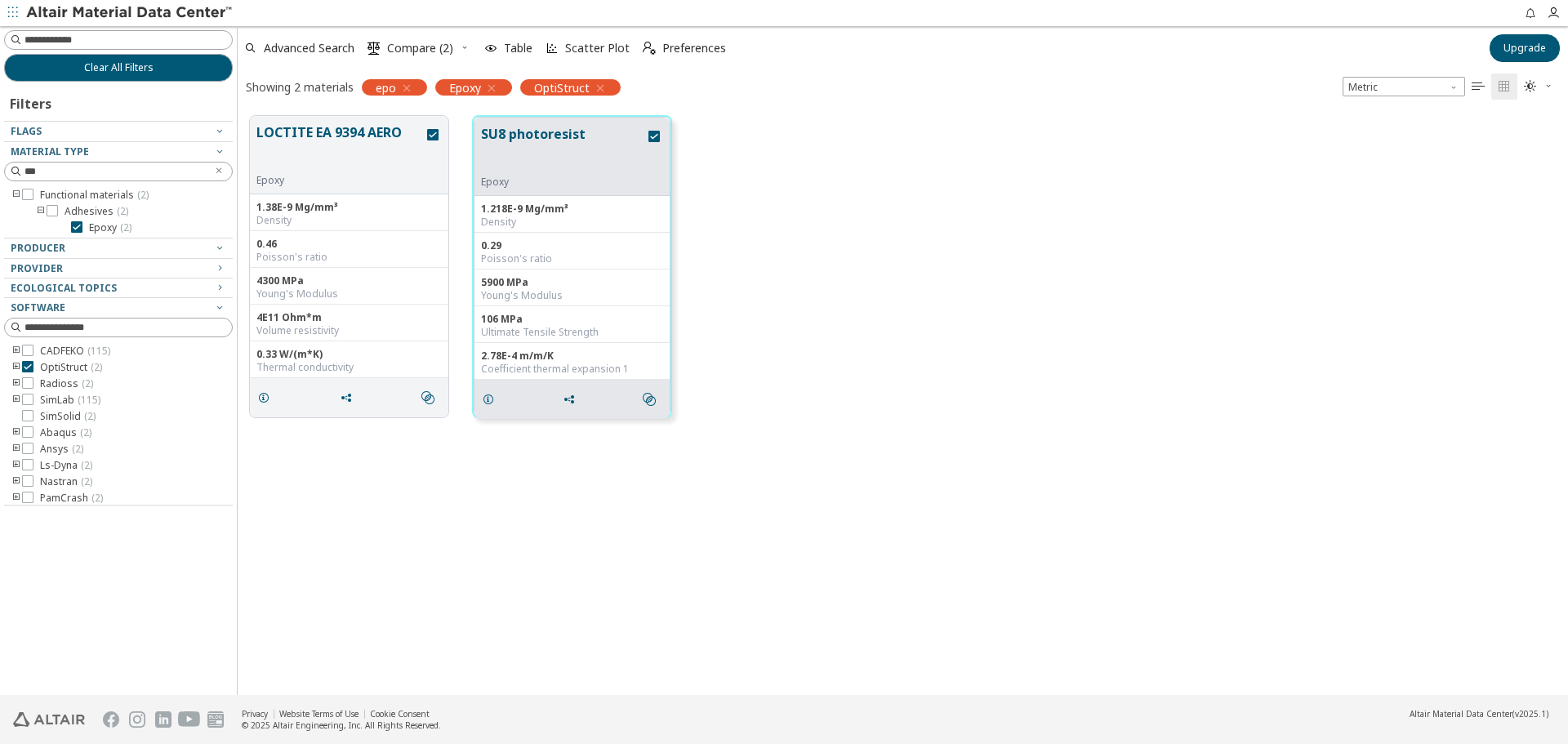
click at [491, 89] on icon "button" at bounding box center [491, 88] width 13 height 13
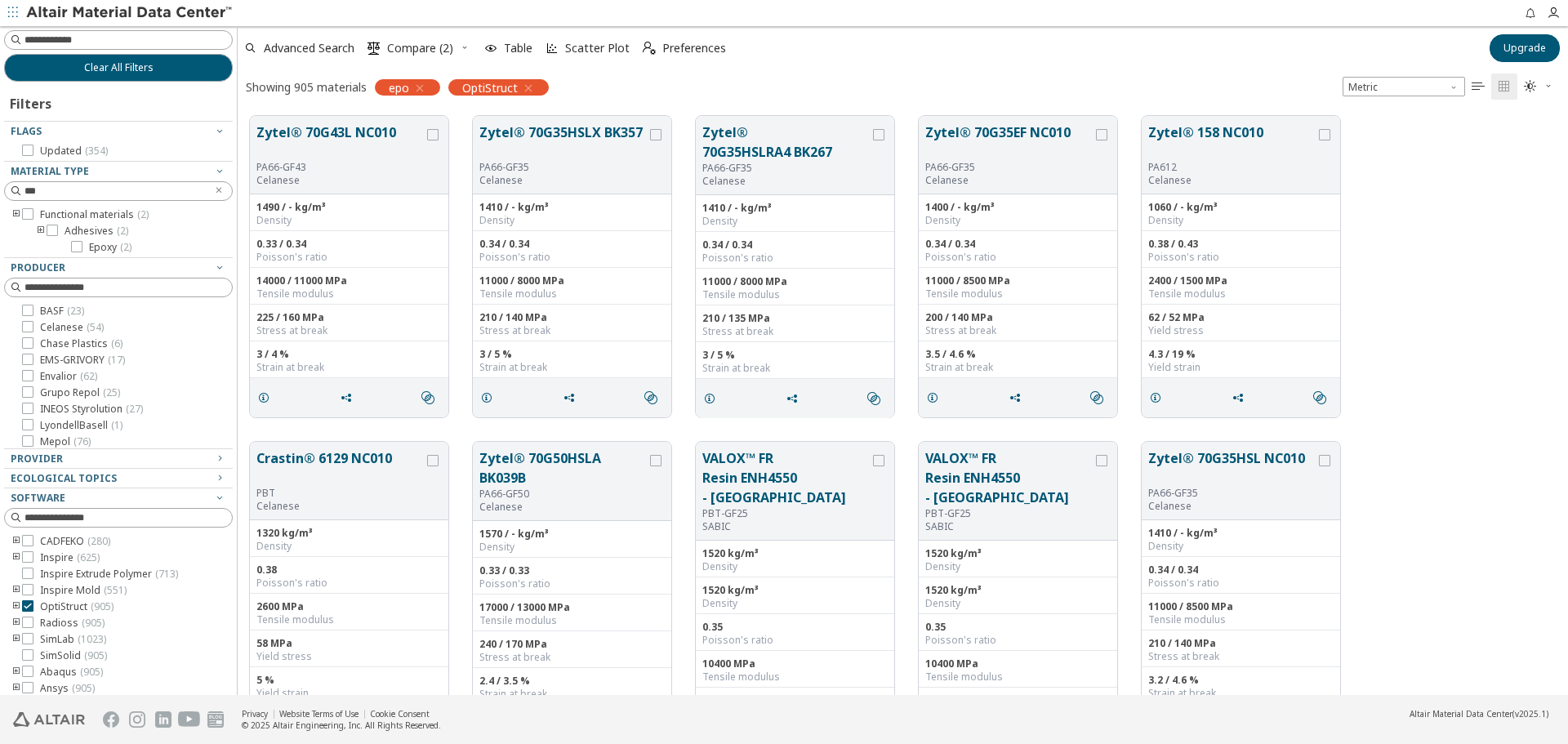
click at [528, 86] on icon "button" at bounding box center [528, 88] width 13 height 13
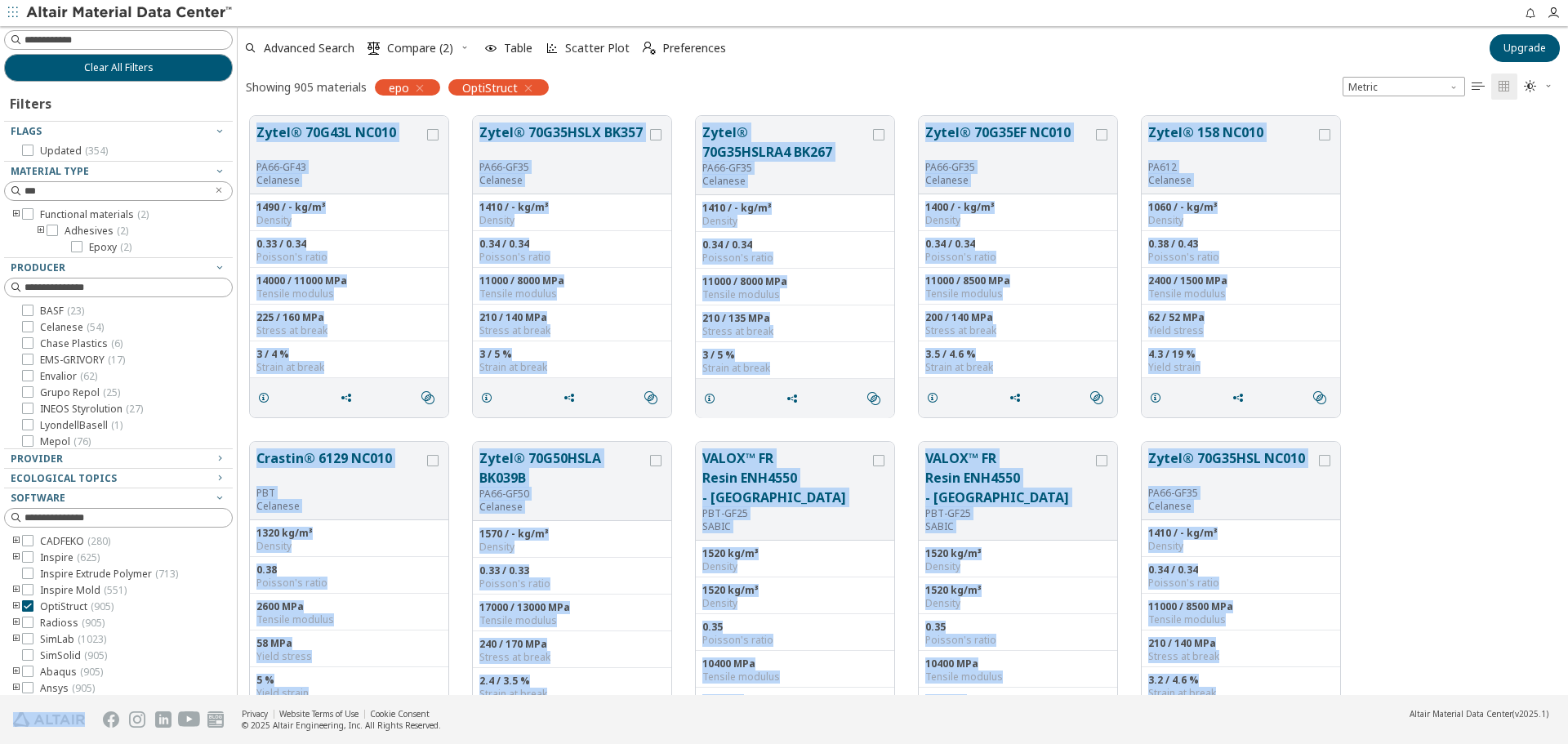
click at [528, 86] on div "Showing 905 materials epo OptiStruct Metric   " at bounding box center [903, 86] width 1330 height 35
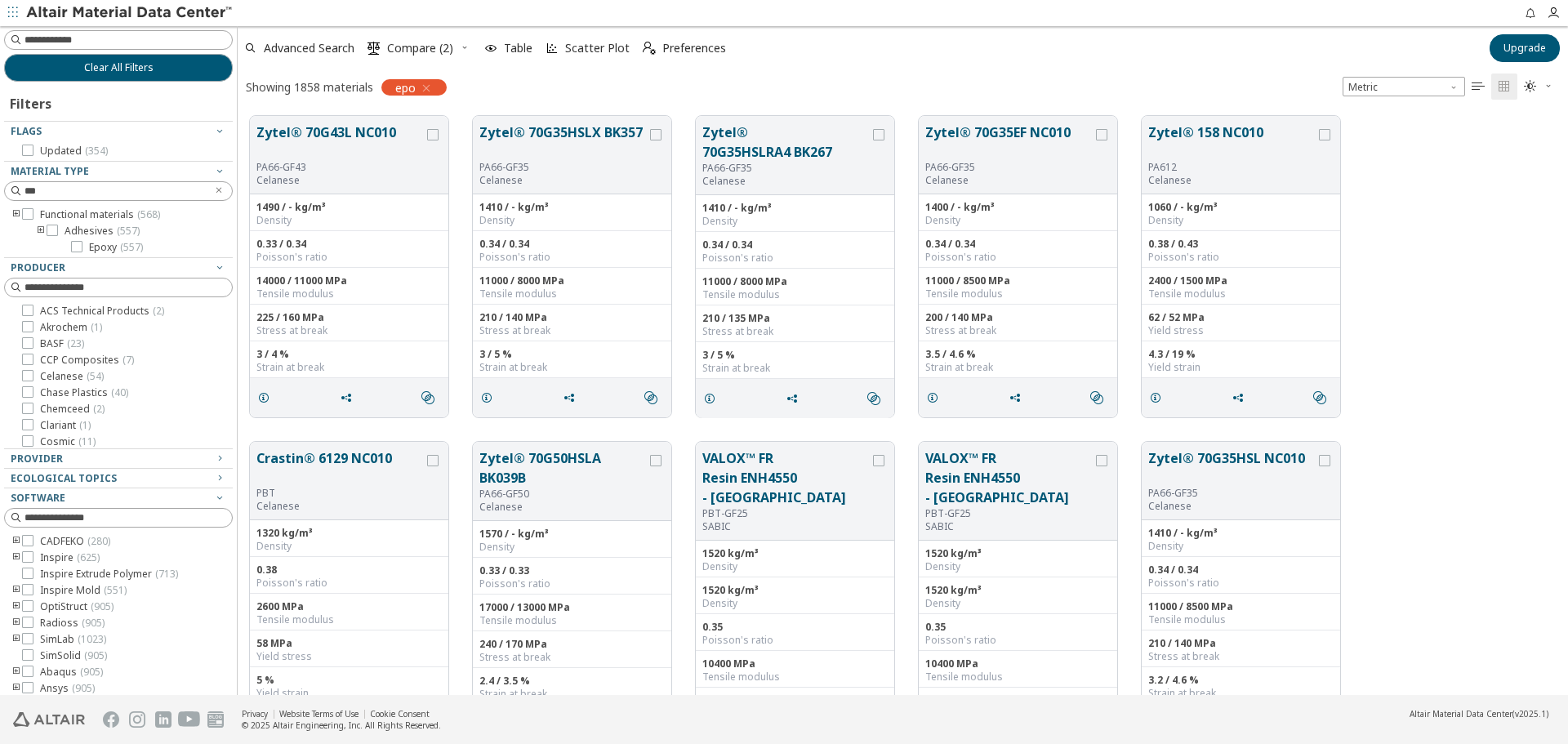
click at [1049, 72] on div "Showing 1858 materials epo Metric   " at bounding box center [903, 86] width 1330 height 35
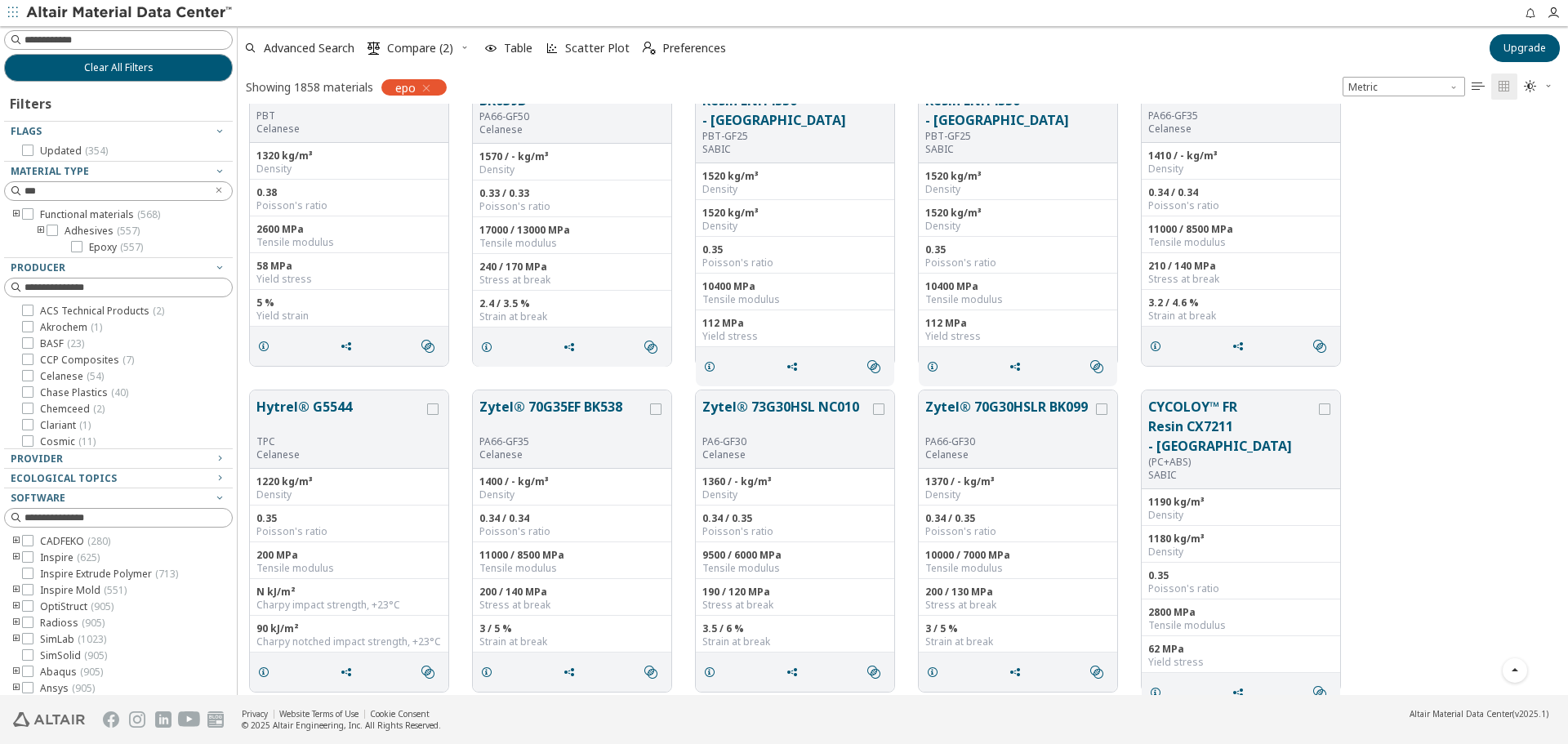
scroll to position [408, 0]
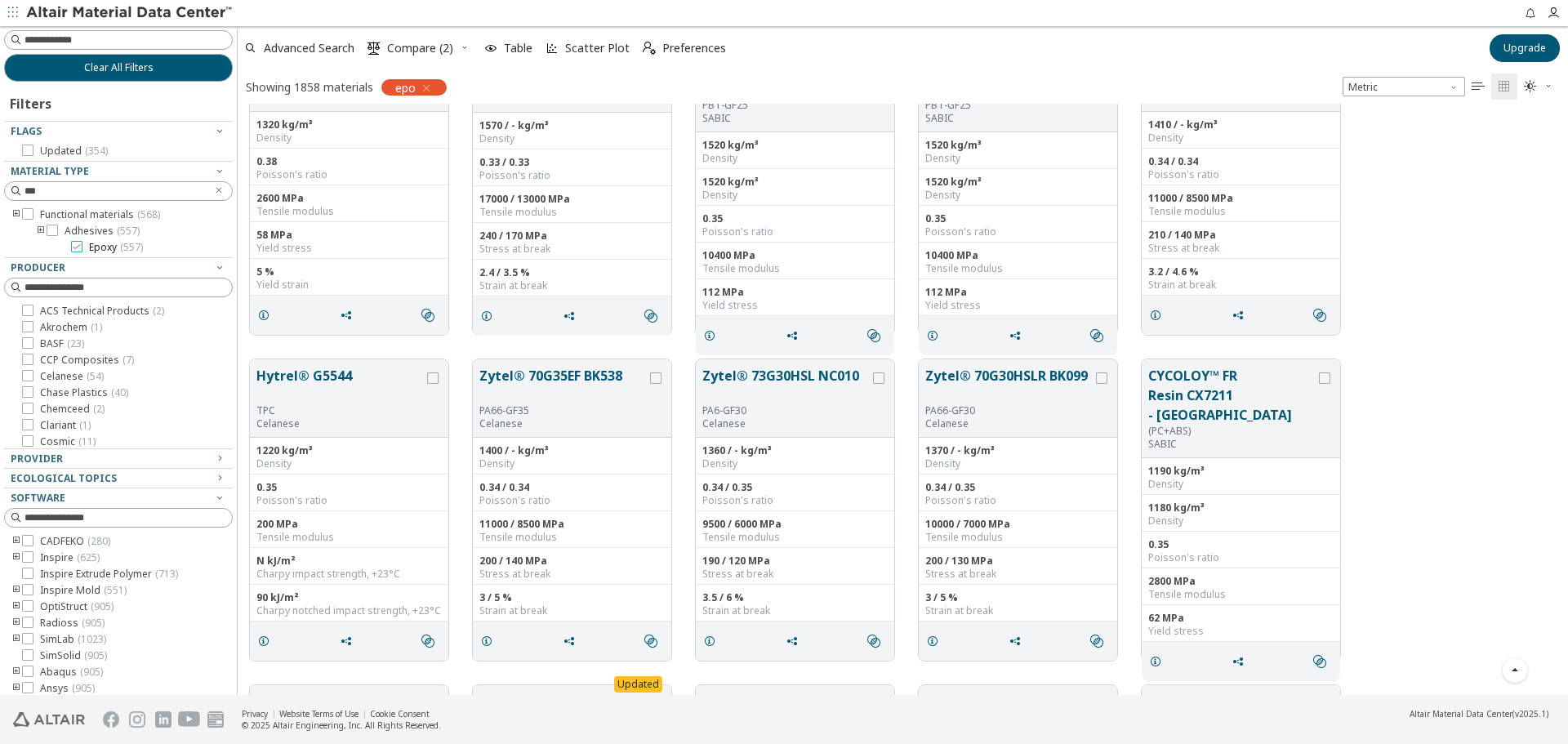
click at [101, 247] on span "Epoxy ( 557 )" at bounding box center [115, 248] width 54 height 13
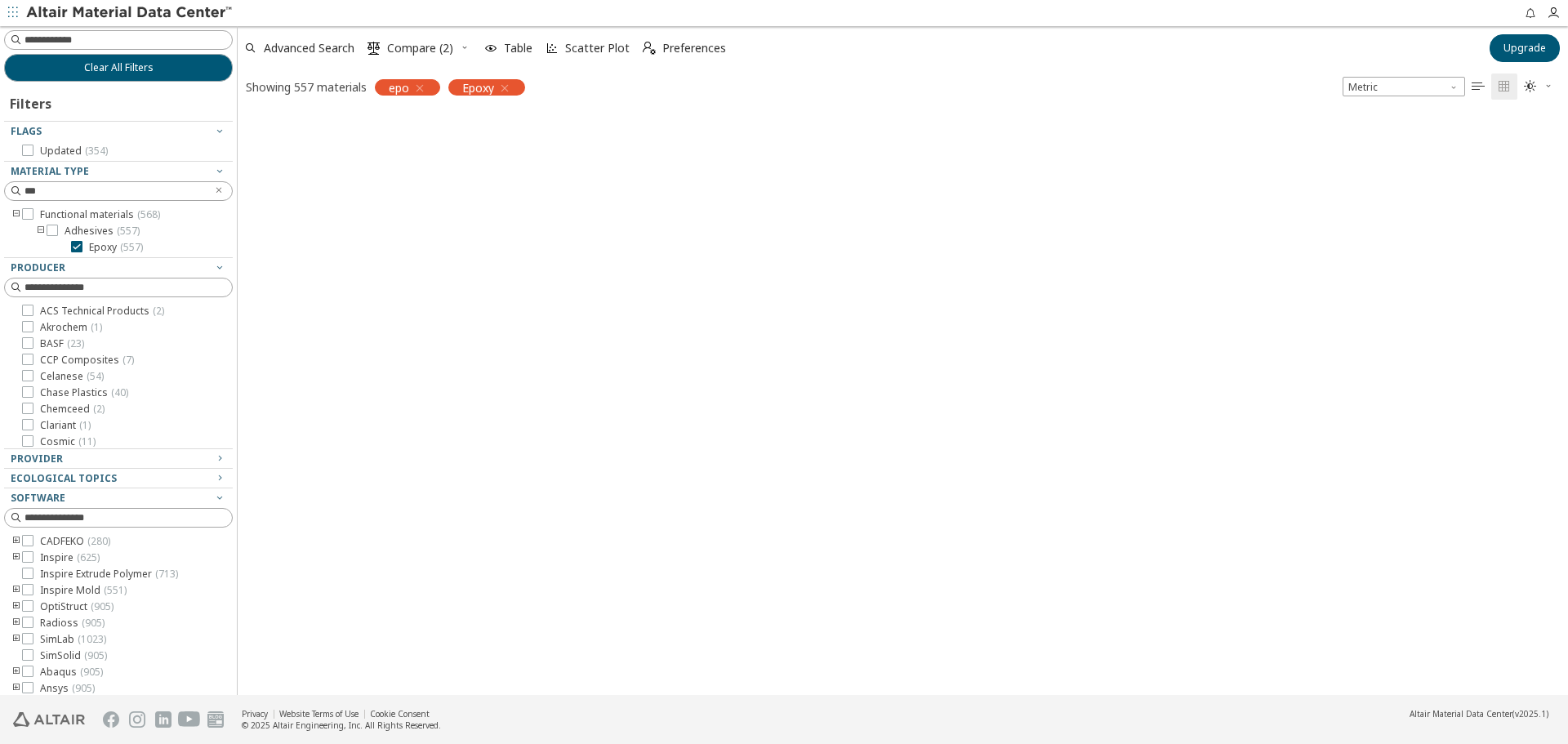
click at [312, 86] on div "Showing 557 materials epo Epoxy" at bounding box center [385, 86] width 295 height 35
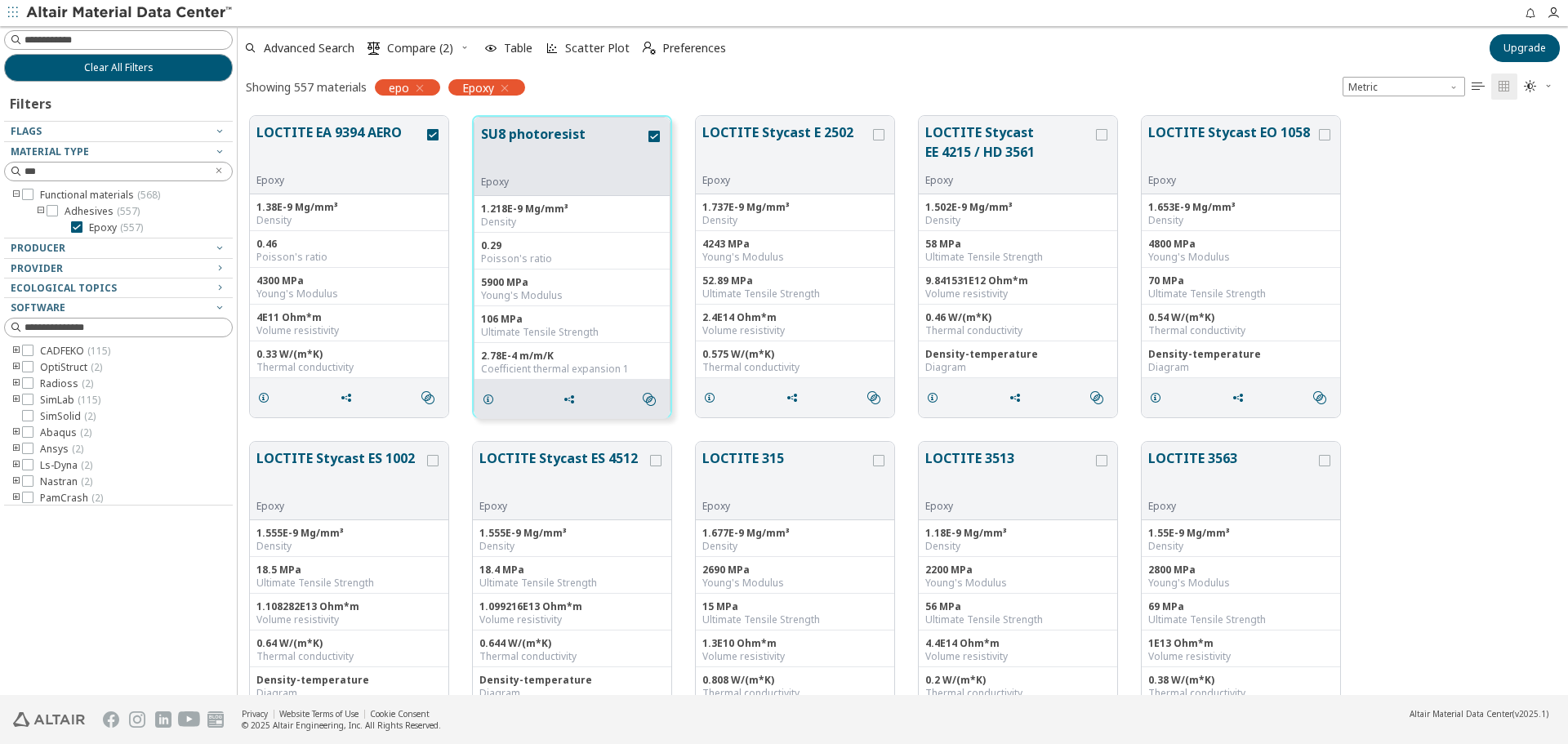
click at [423, 86] on icon "button" at bounding box center [420, 88] width 13 height 13
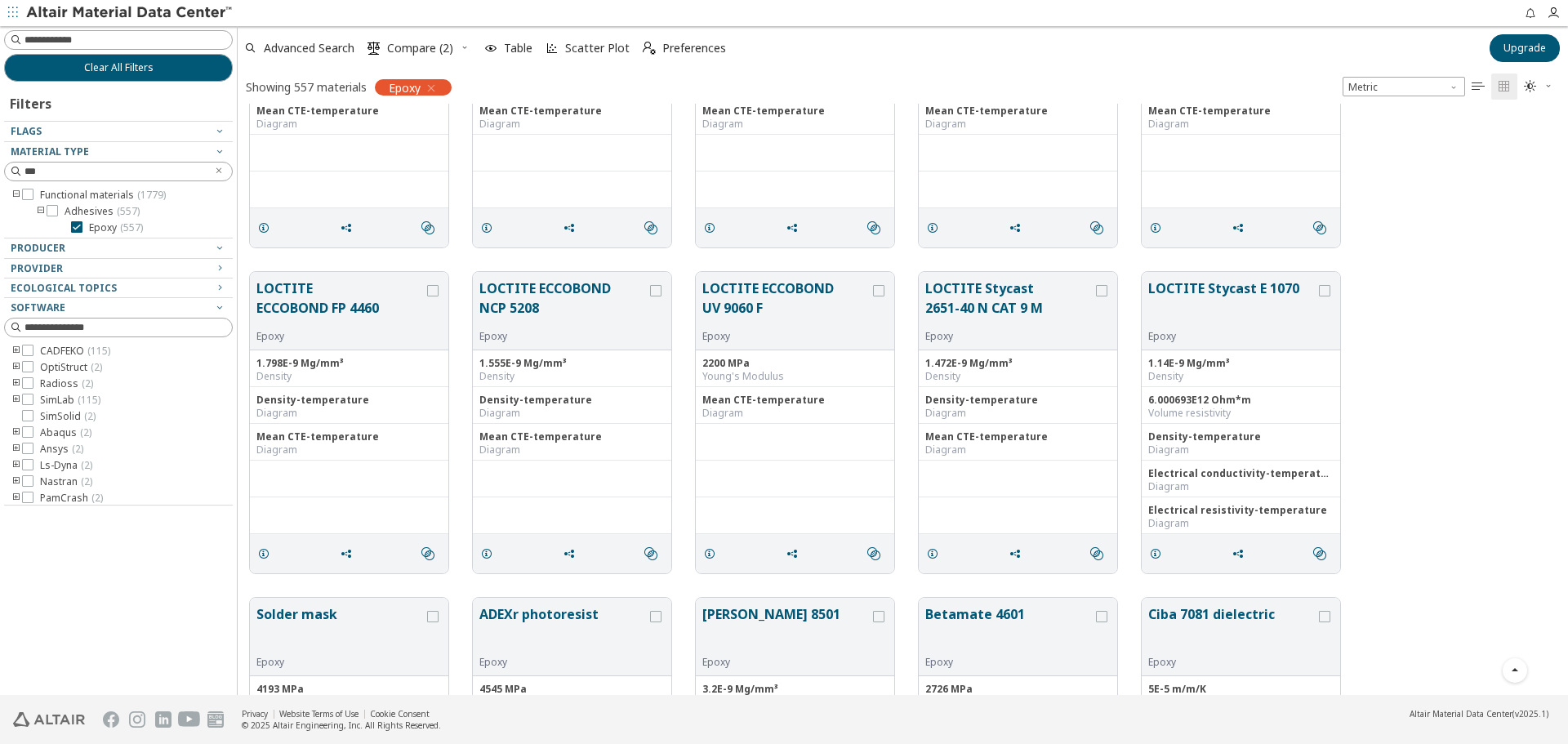
scroll to position [31328, 0]
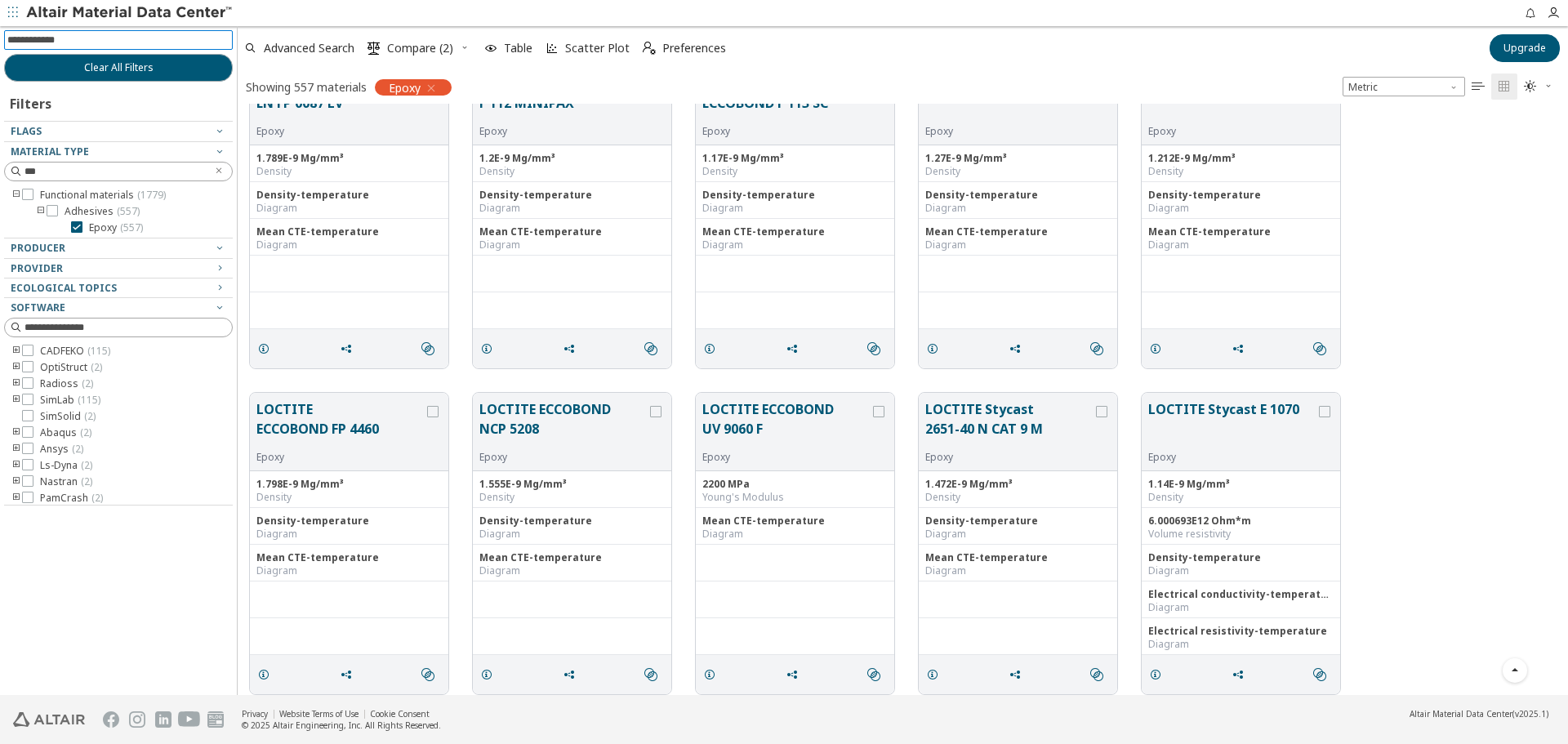
click at [123, 39] on input at bounding box center [120, 40] width 226 height 18
type input "*"
type input "*****"
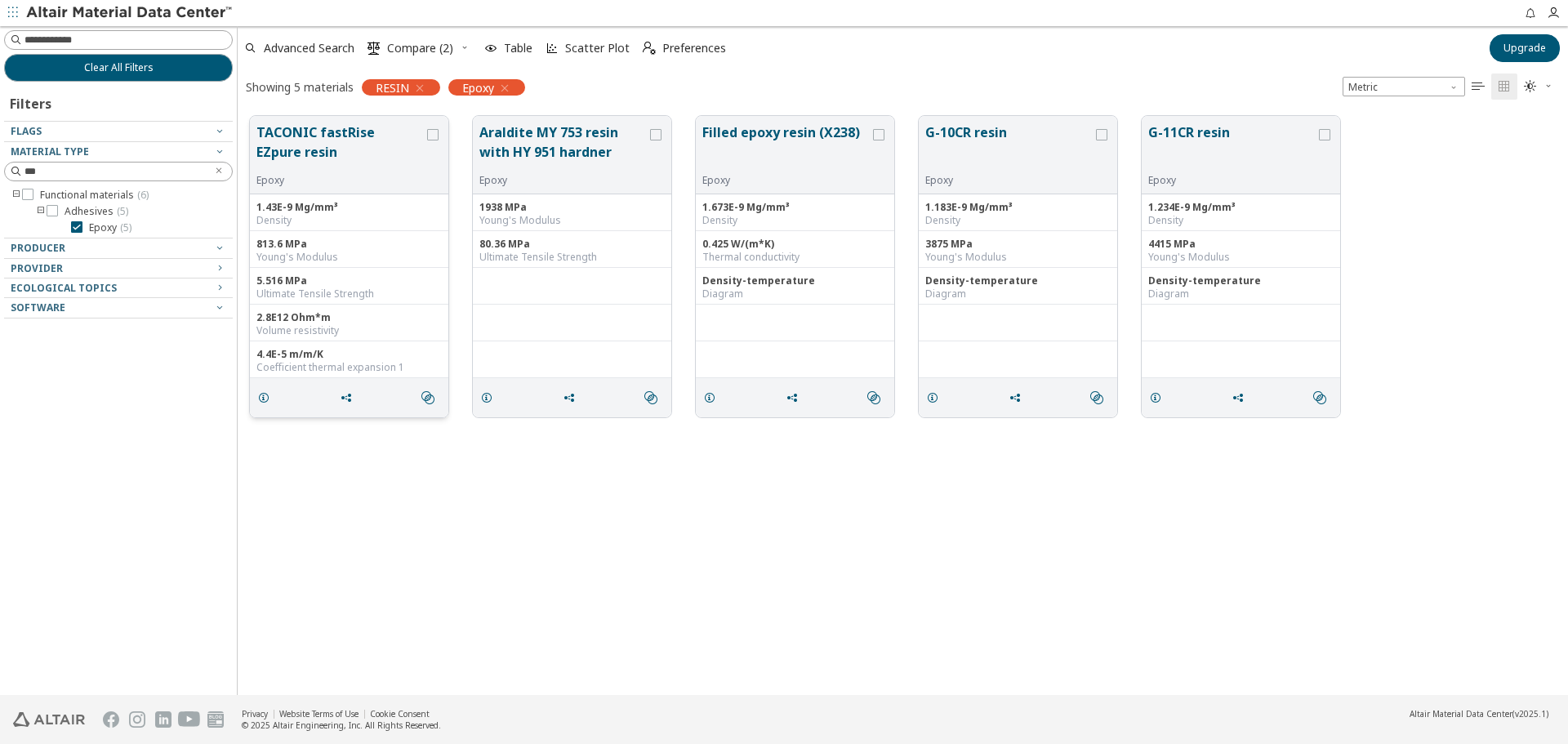
drag, startPoint x: 339, startPoint y: 156, endPoint x: 275, endPoint y: 133, distance: 68.0
click at [290, 137] on button "TACONIC fastRise EZpure resin" at bounding box center [340, 148] width 167 height 52
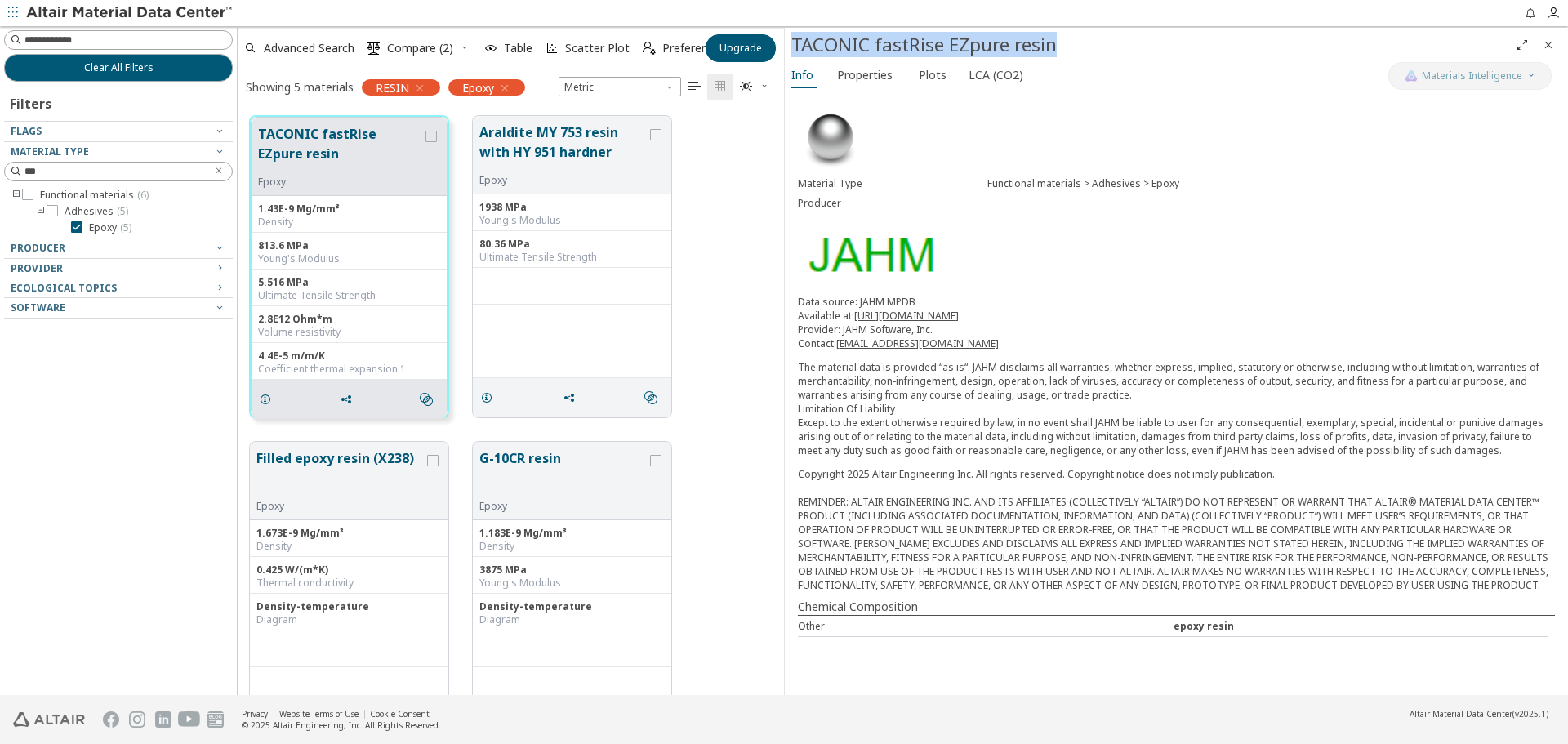
drag, startPoint x: 1077, startPoint y: 49, endPoint x: 793, endPoint y: 56, distance: 284.1
click at [793, 56] on div "TACONIC fastRise EZpure resin" at bounding box center [1150, 45] width 718 height 26
copy div "TACONIC fastRise EZpure resin"
drag, startPoint x: 412, startPoint y: 461, endPoint x: 276, endPoint y: 467, distance: 136.1
click at [276, 467] on button "Filled epoxy resin (X238)" at bounding box center [340, 474] width 167 height 52
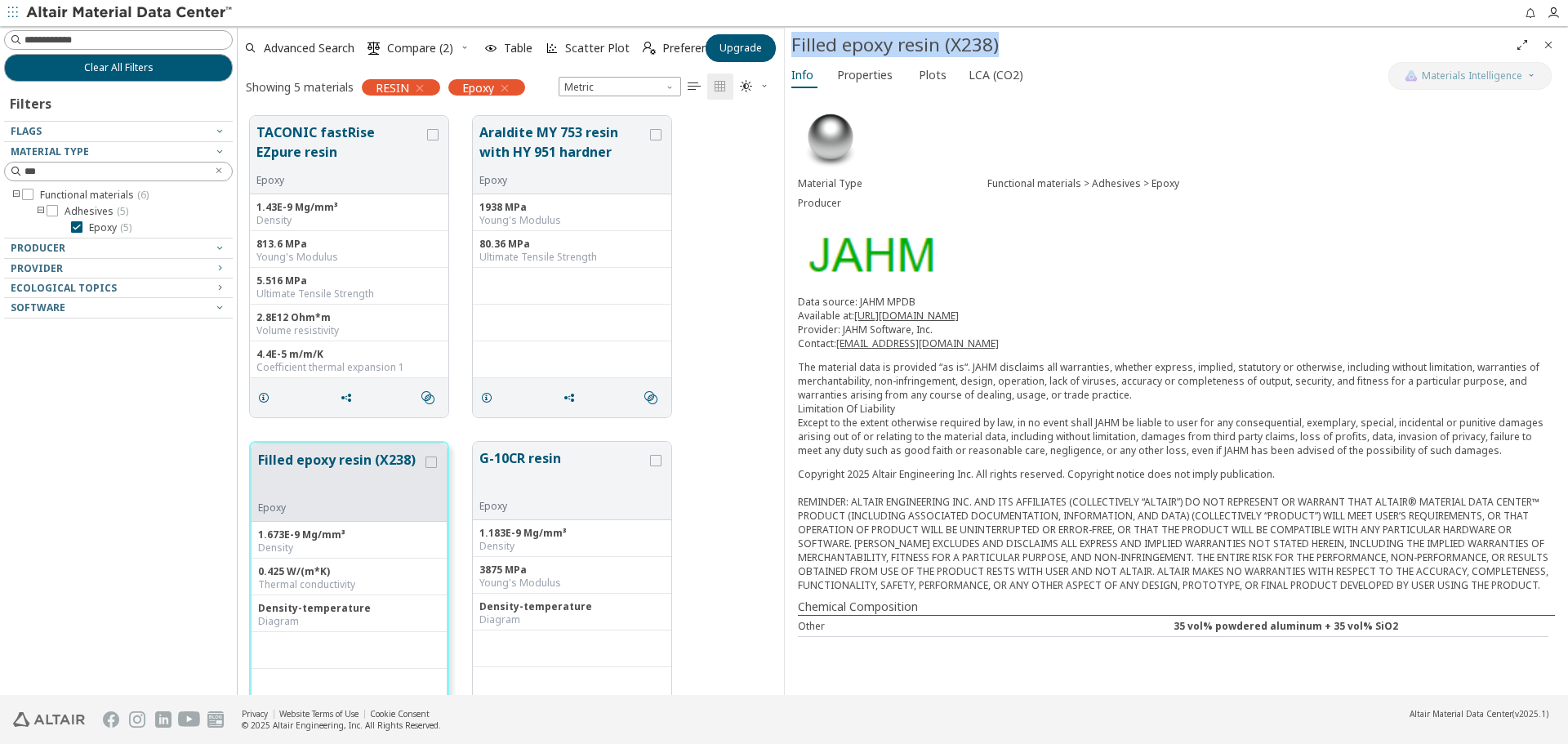
drag, startPoint x: 1022, startPoint y: 38, endPoint x: 792, endPoint y: 50, distance: 230.3
click at [792, 50] on div "Filled epoxy resin (X238)" at bounding box center [1150, 45] width 718 height 26
copy div "Filled epoxy resin (X238)"
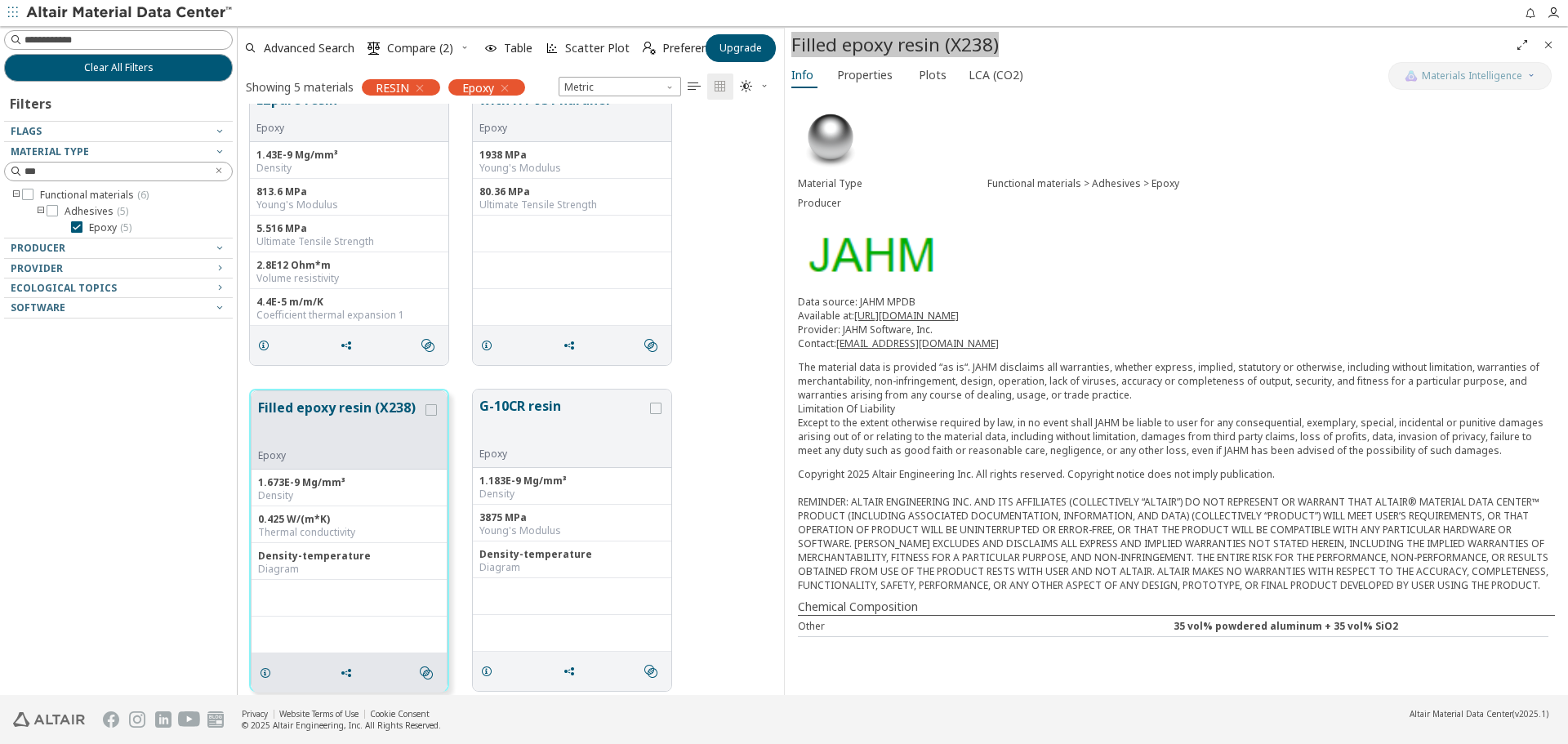
scroll to position [81, 0]
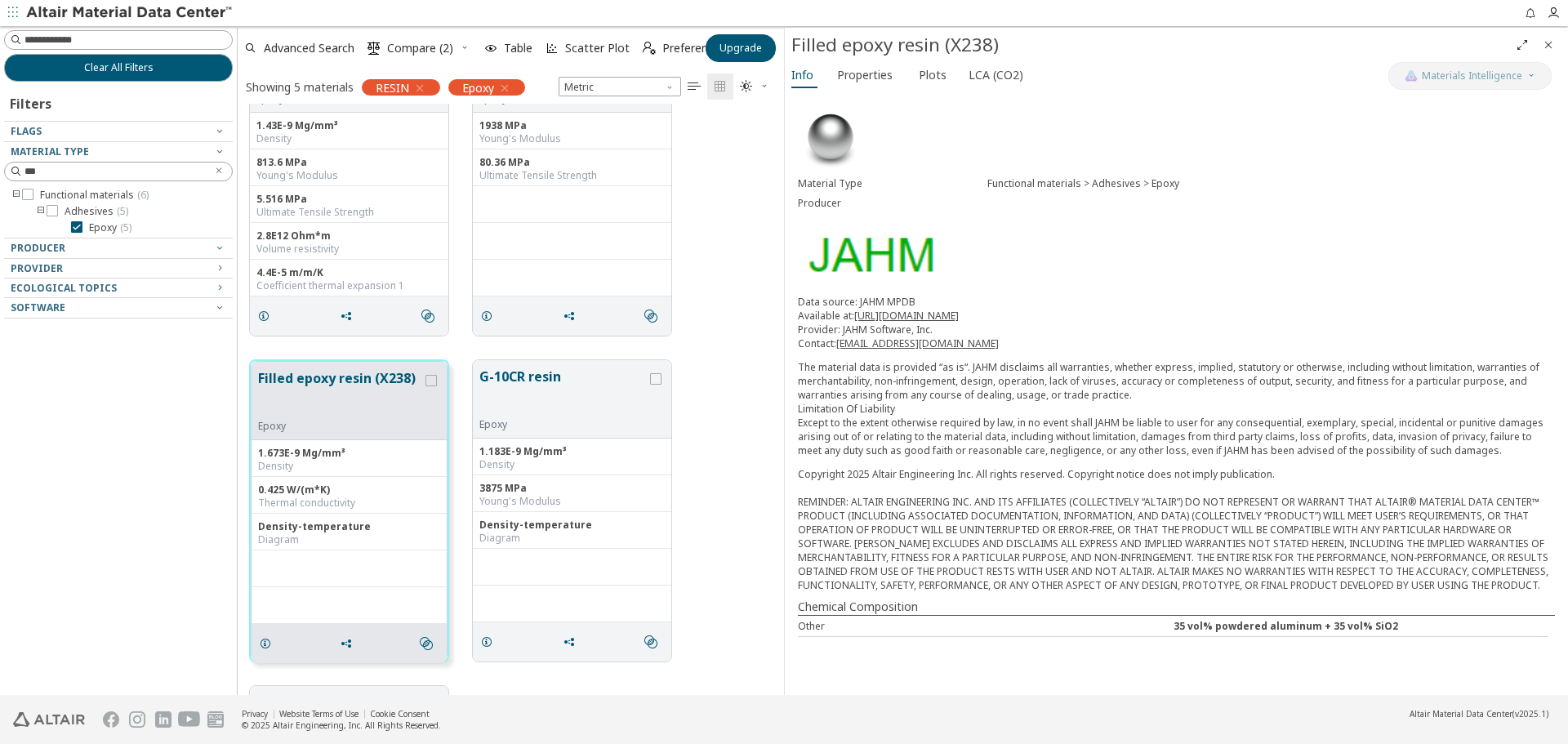
click at [745, 266] on div "TACONIC fastRise EZpure resin Epoxy 1.43E-9 Mg/mm³ Density 813.6 MPa Young's Mo…" at bounding box center [511, 185] width 547 height 326
click at [765, 40] on button "Upgrade" at bounding box center [740, 49] width 70 height 28
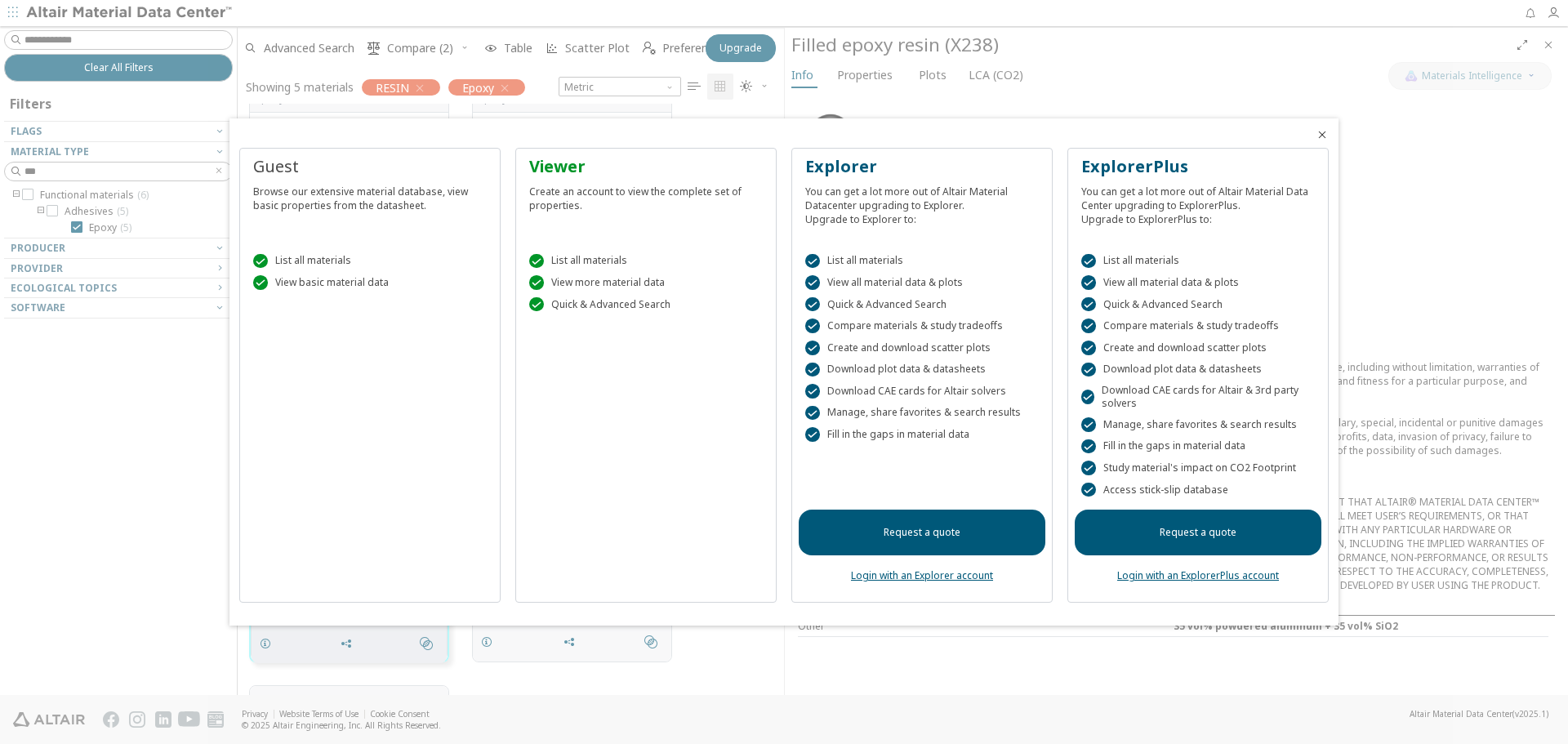
click at [961, 532] on link "Request a quote" at bounding box center [922, 532] width 247 height 46
click at [1323, 130] on icon "Close" at bounding box center [1322, 135] width 13 height 13
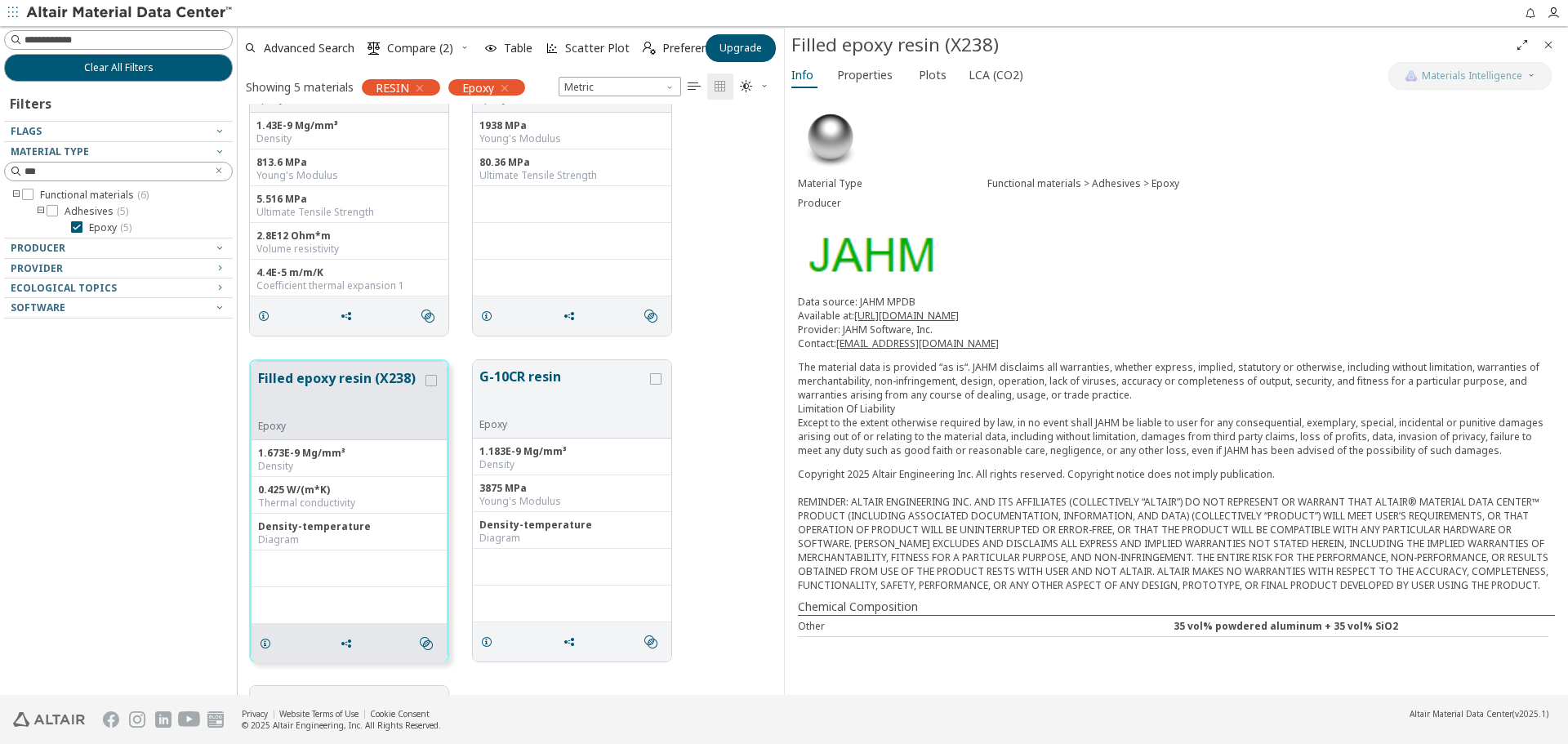
click at [1539, 47] on span "Close" at bounding box center [1548, 45] width 20 height 26
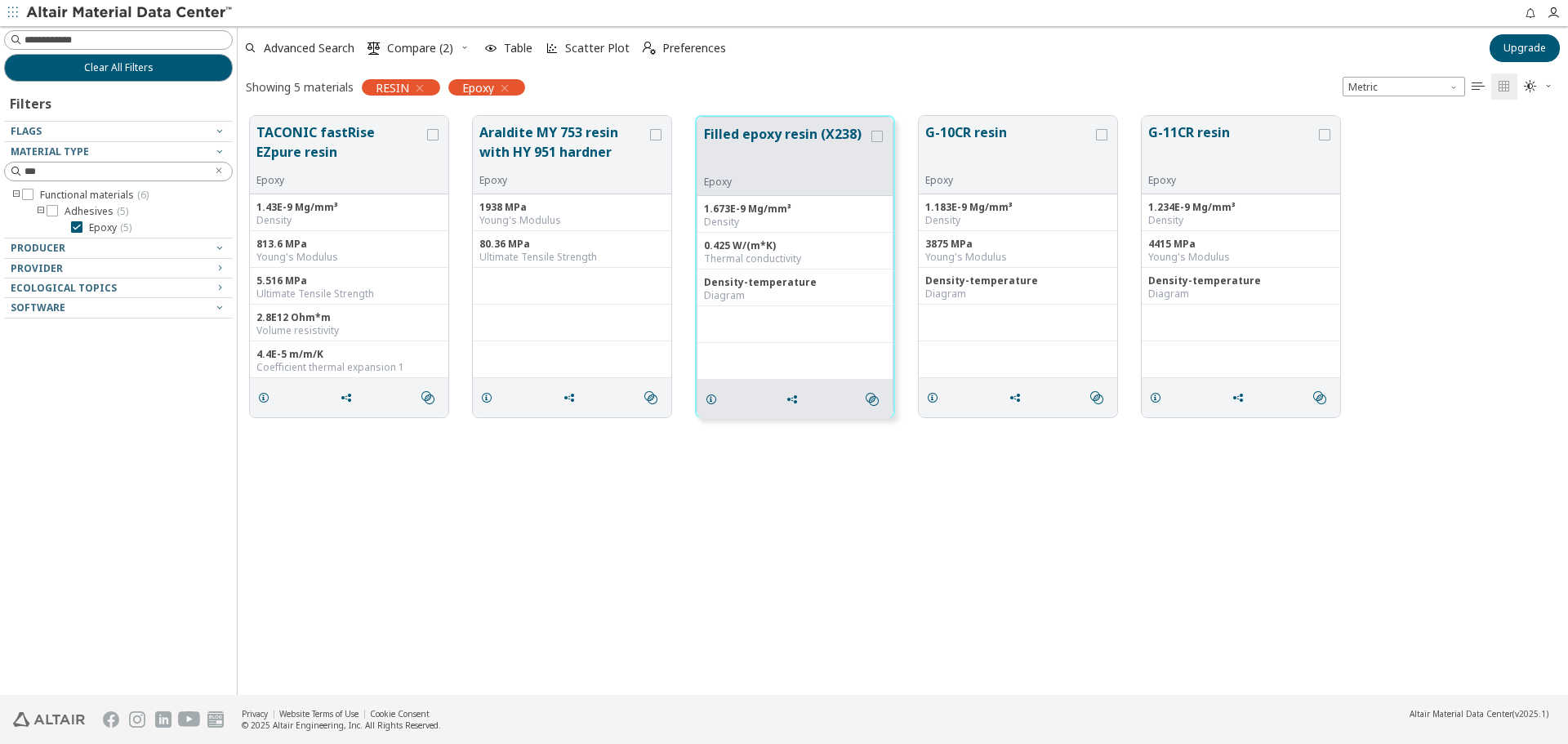
click at [1520, 248] on div "TACONIC fastRise EZpure resin Epoxy 1.43E-9 Mg/mm³ Density 813.6 MPa Young's Mo…" at bounding box center [903, 267] width 1330 height 326
click at [843, 561] on div "TACONIC fastRise EZpure resin Epoxy 1.43E-9 Mg/mm³ Density 813.6 MPa Young's Mo…" at bounding box center [903, 399] width 1330 height 591
click at [1378, 540] on div "TACONIC fastRise EZpure resin Epoxy 1.43E-9 Mg/mm³ Density 813.6 MPa Young's Mo…" at bounding box center [903, 399] width 1330 height 591
click at [854, 612] on div "TACONIC fastRise EZpure resin Epoxy 1.43E-9 Mg/mm³ Density 813.6 MPa Young's Mo…" at bounding box center [903, 399] width 1330 height 591
click at [860, 554] on div "TACONIC fastRise EZpure resin Epoxy 1.43E-9 Mg/mm³ Density 813.6 MPa Young's Mo…" at bounding box center [903, 399] width 1330 height 591
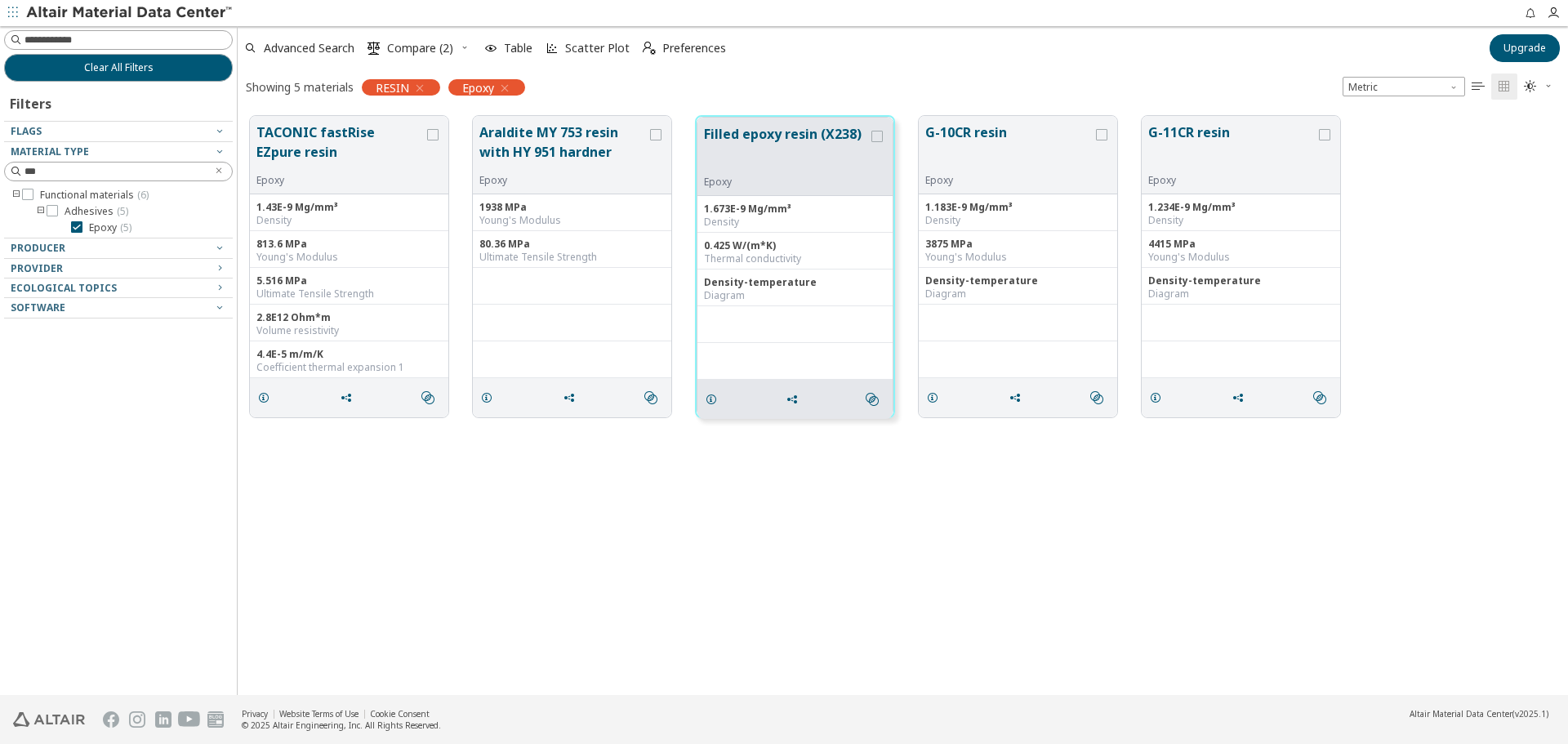
drag, startPoint x: 4, startPoint y: 392, endPoint x: -102, endPoint y: 416, distance: 108.7
